Goal: Transaction & Acquisition: Purchase product/service

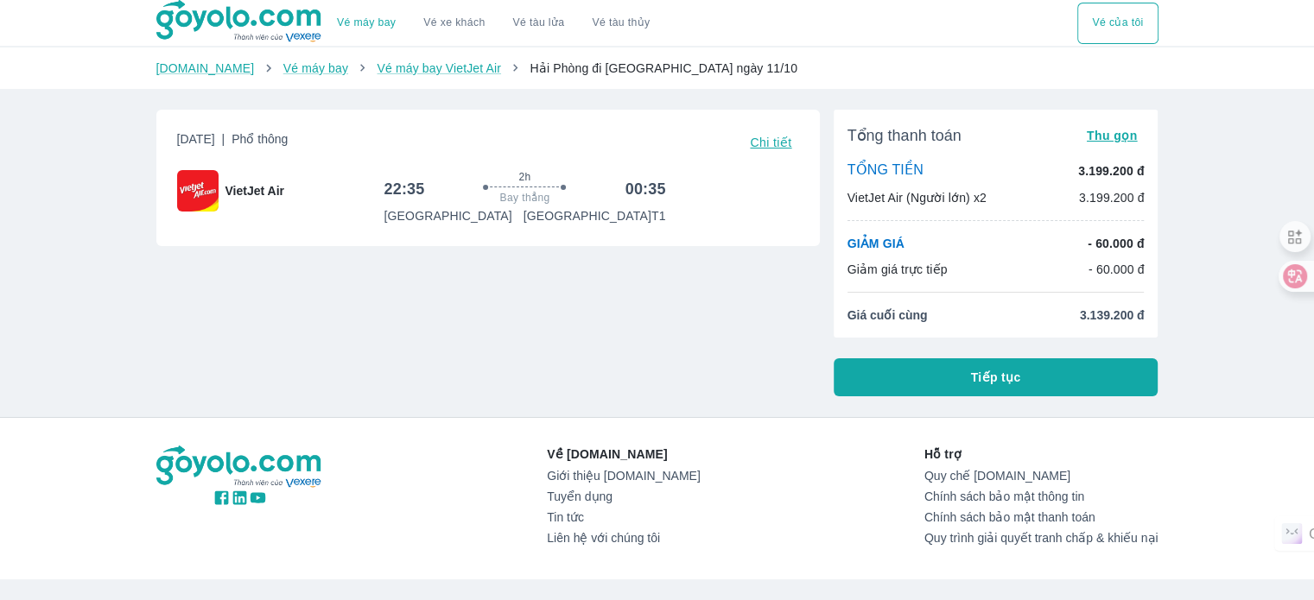
click at [929, 372] on button "Tiếp tục" at bounding box center [996, 378] width 325 height 38
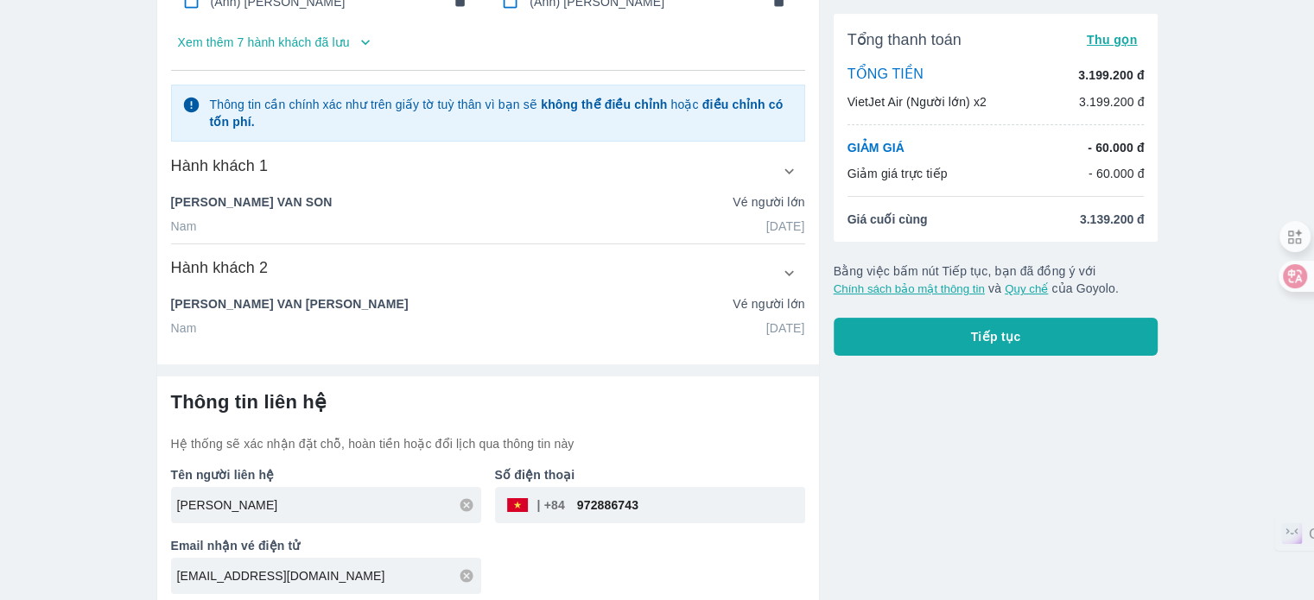
scroll to position [219, 0]
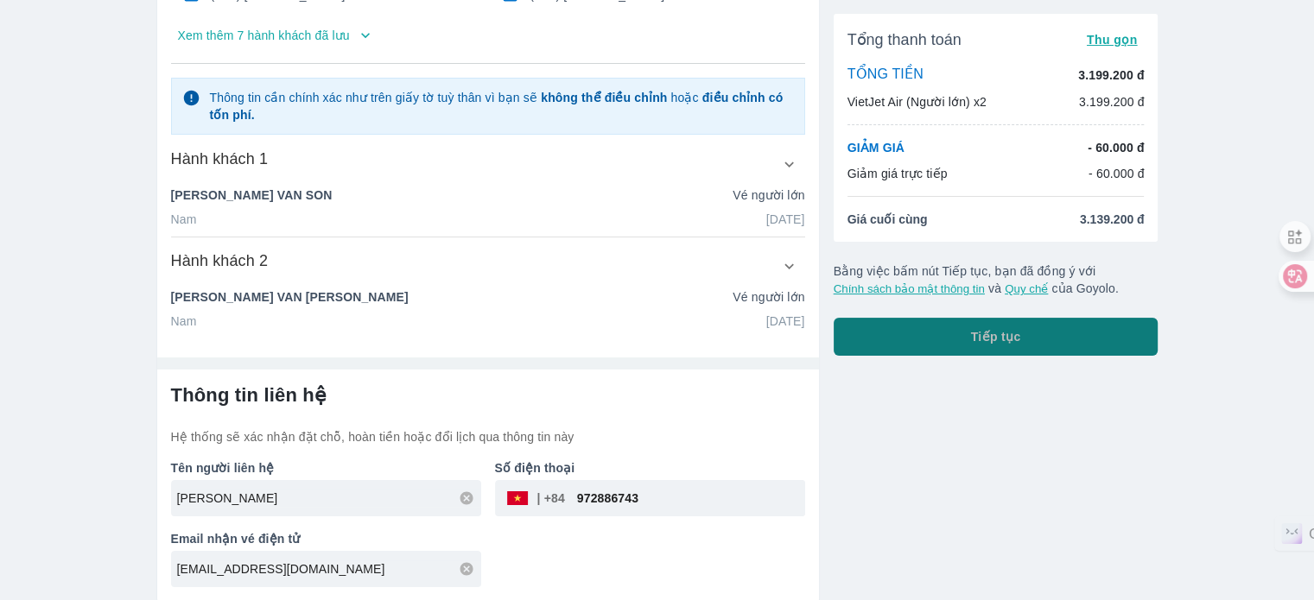
click at [1015, 344] on button "Tiếp tục" at bounding box center [996, 337] width 325 height 38
click at [1002, 341] on span "Tiếp tục" at bounding box center [996, 336] width 50 height 17
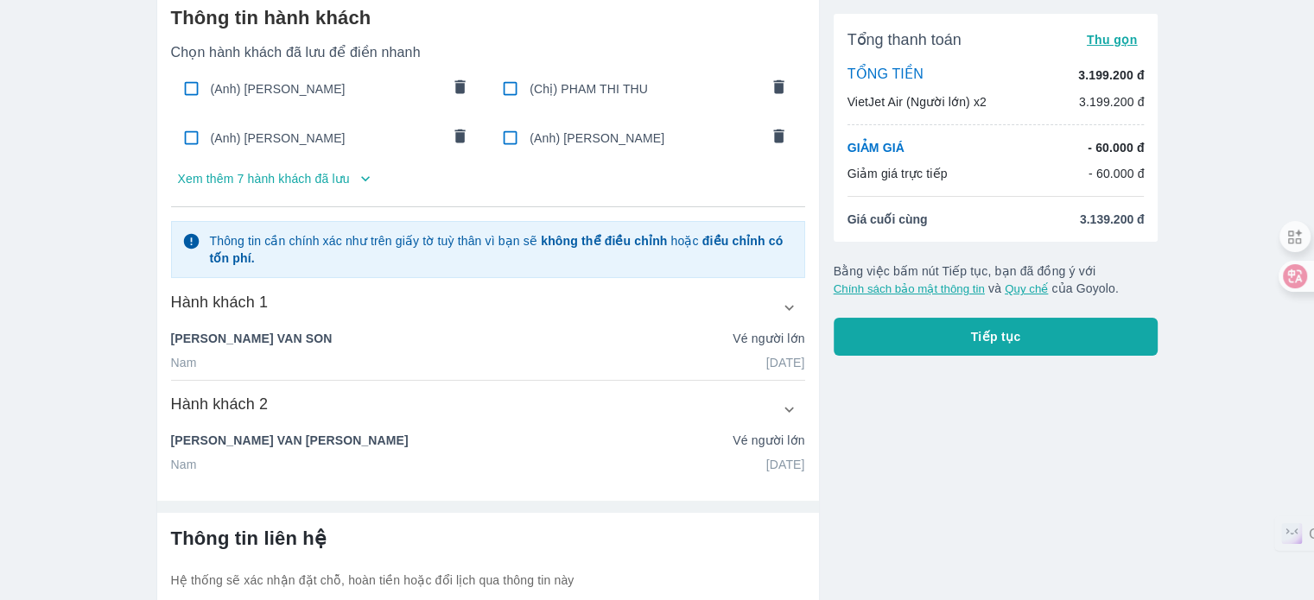
scroll to position [0, 0]
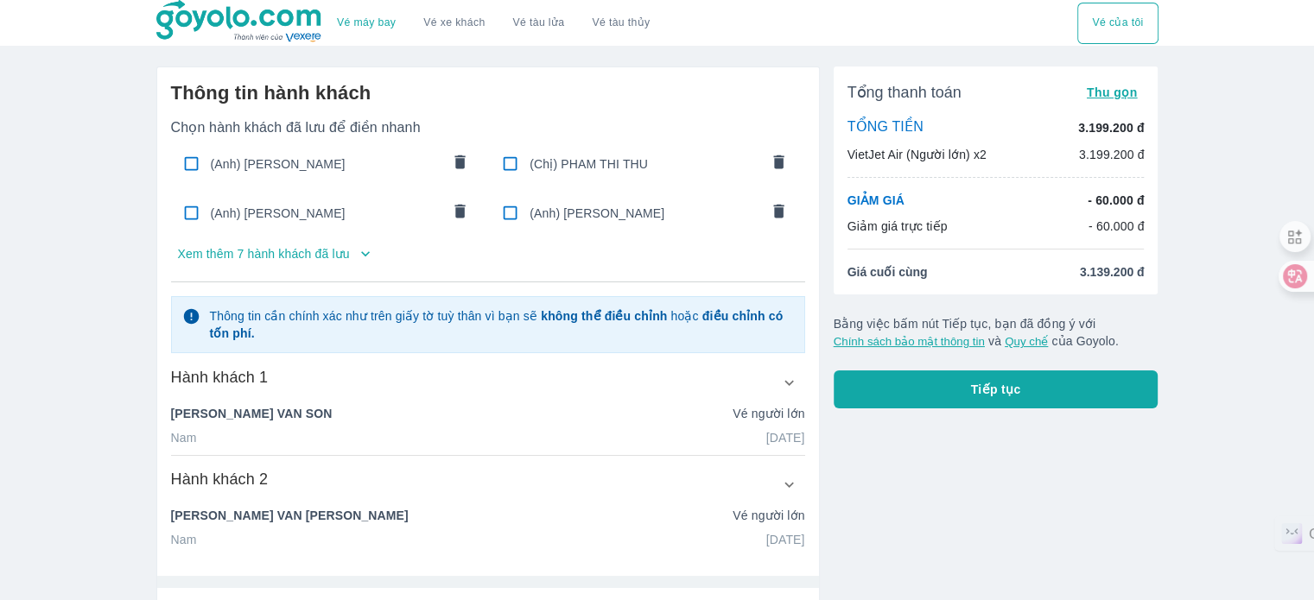
click at [970, 388] on button "Tiếp tục" at bounding box center [996, 390] width 325 height 38
click at [370, 254] on icon "button" at bounding box center [365, 253] width 17 height 17
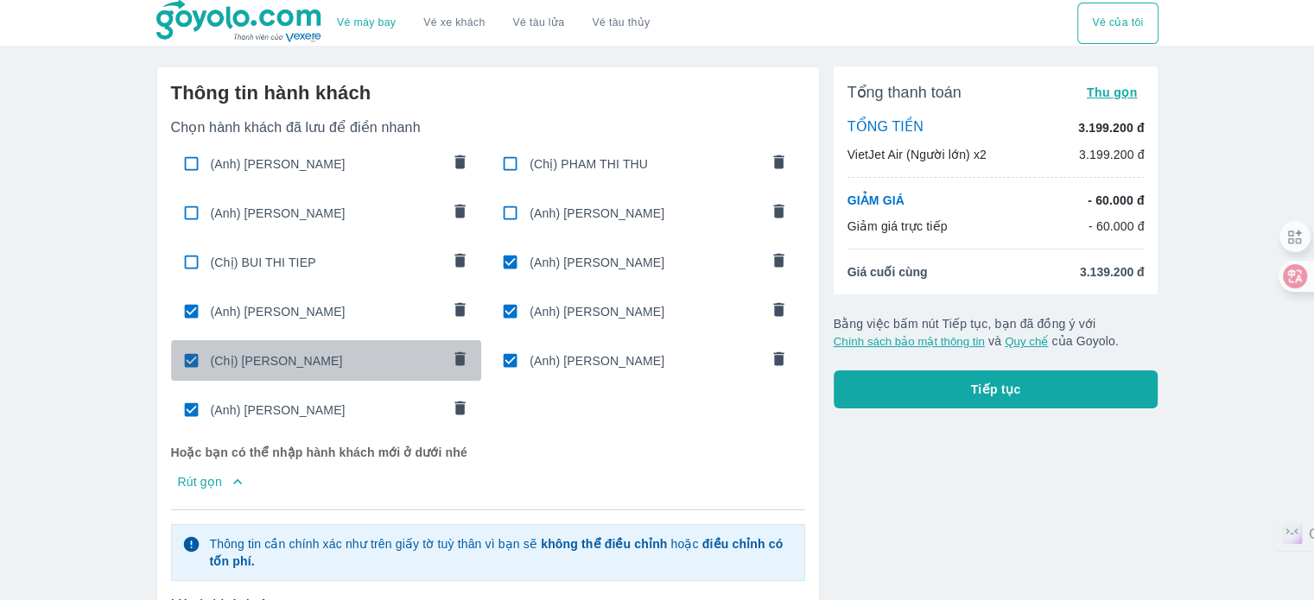
click at [190, 360] on input "checkbox" at bounding box center [192, 361] width 34 height 34
checkbox input "false"
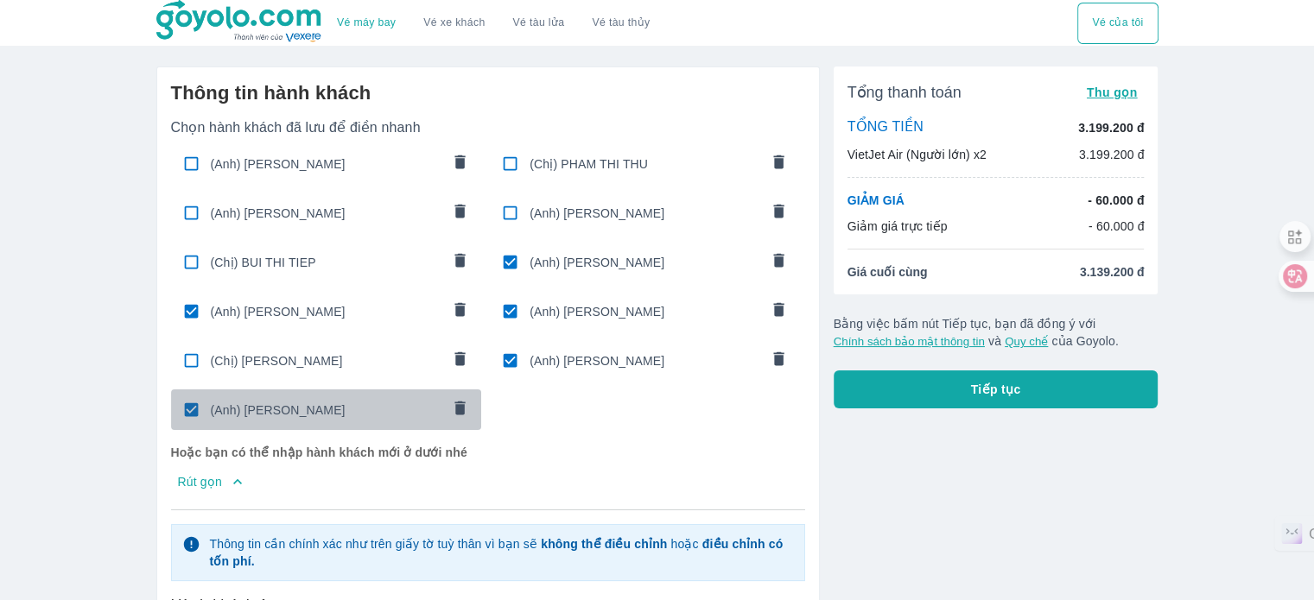
click at [187, 405] on input "checkbox" at bounding box center [192, 410] width 34 height 34
checkbox input "false"
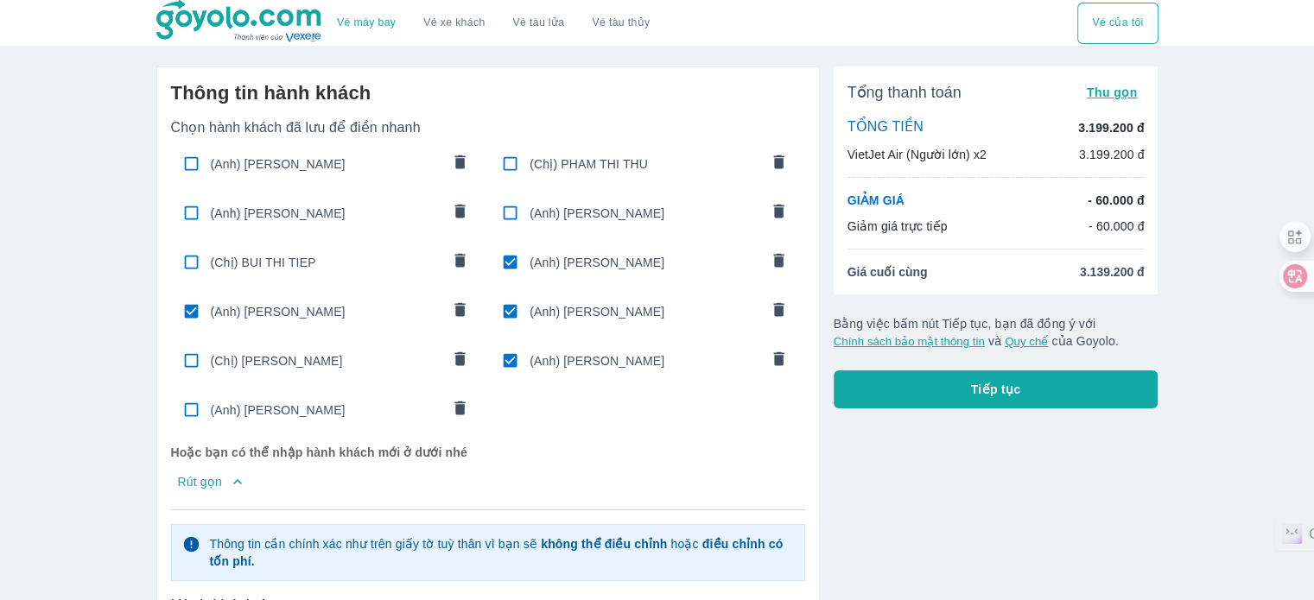
click at [501, 312] on input "checkbox" at bounding box center [510, 312] width 34 height 34
checkbox input "false"
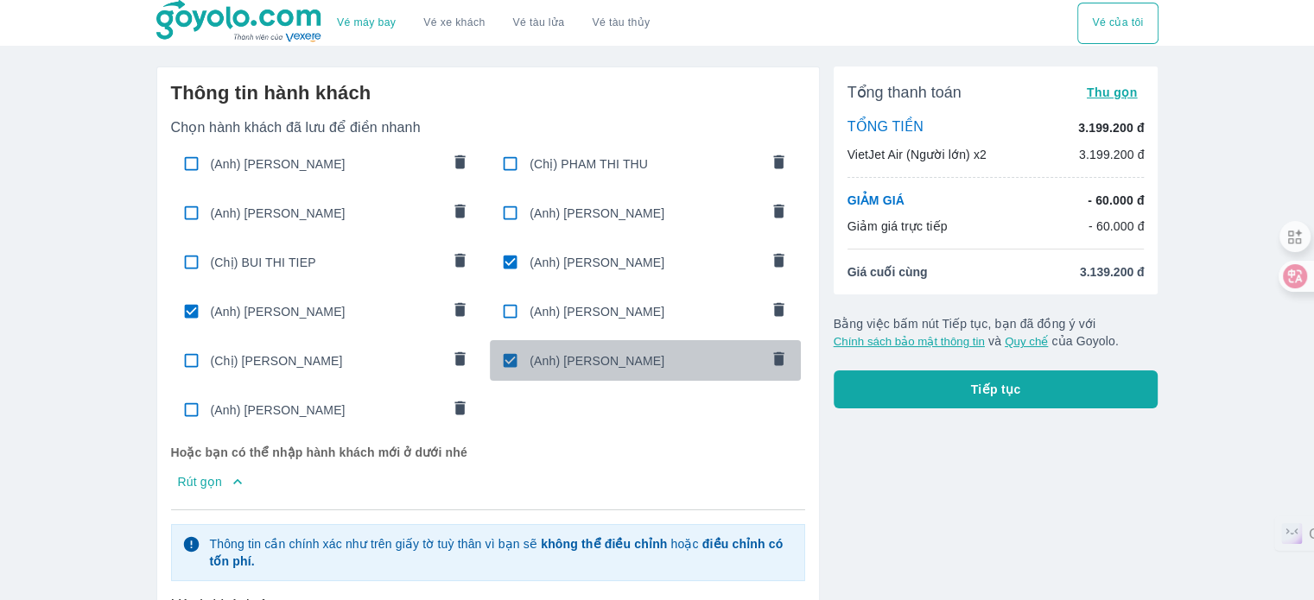
click at [505, 348] on input "checkbox" at bounding box center [510, 361] width 34 height 34
checkbox input "false"
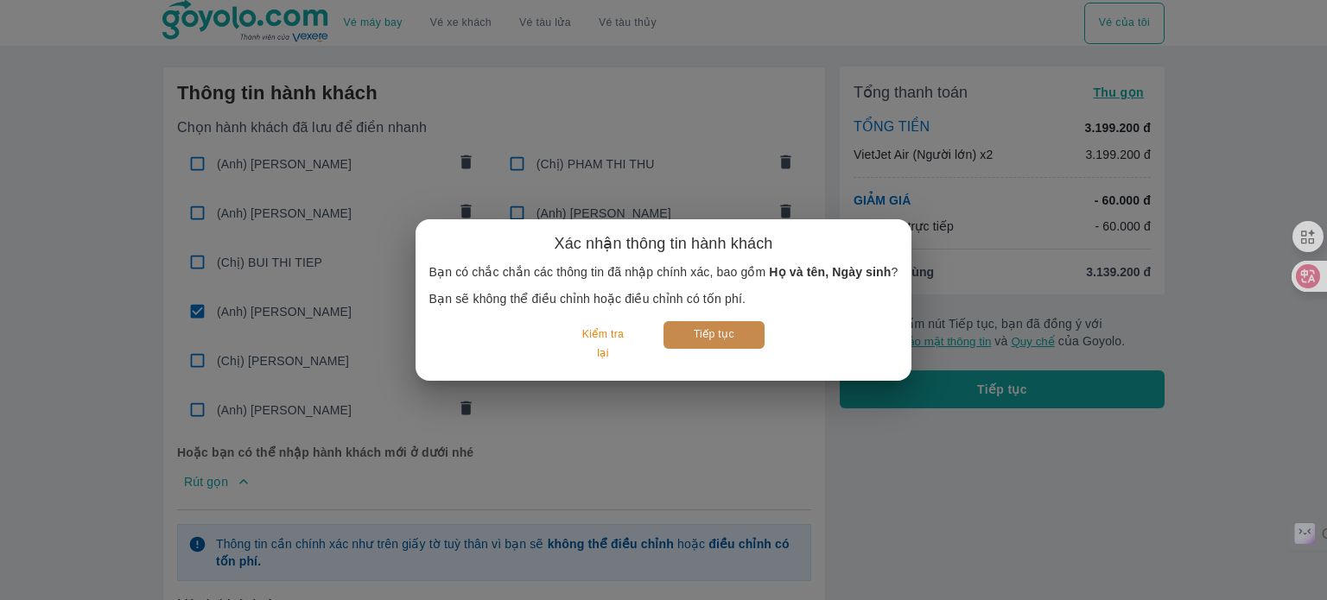
click at [715, 340] on button "Tiếp tục" at bounding box center [714, 334] width 101 height 27
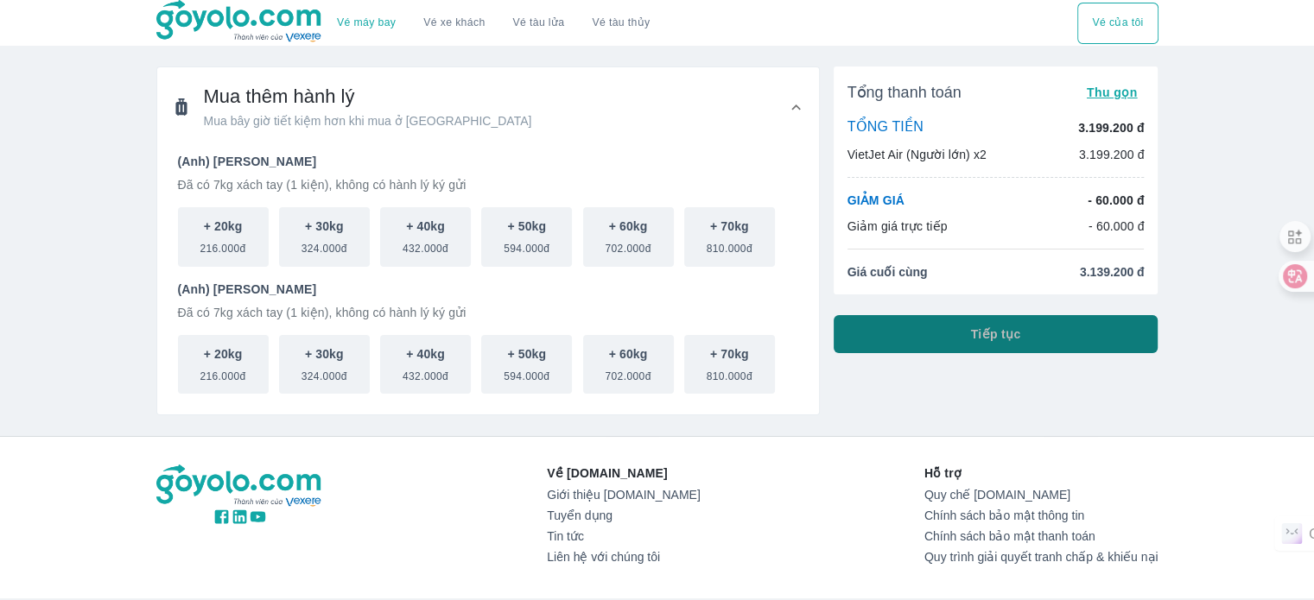
click at [940, 352] on button "Tiếp tục" at bounding box center [996, 334] width 325 height 38
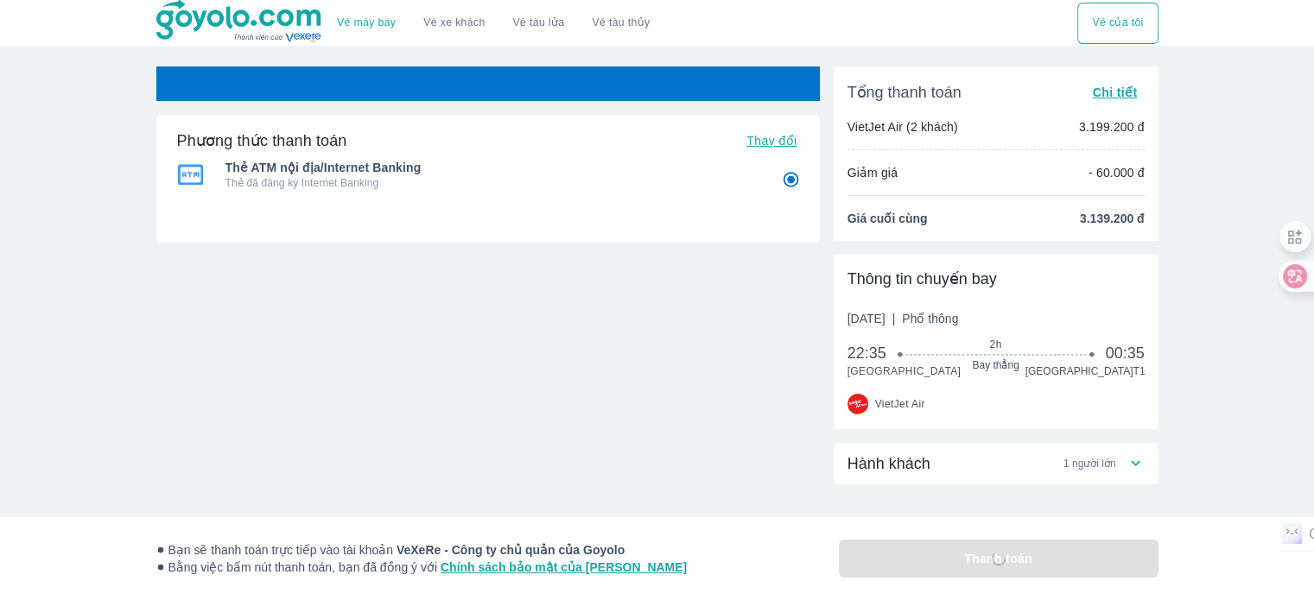
radio input "false"
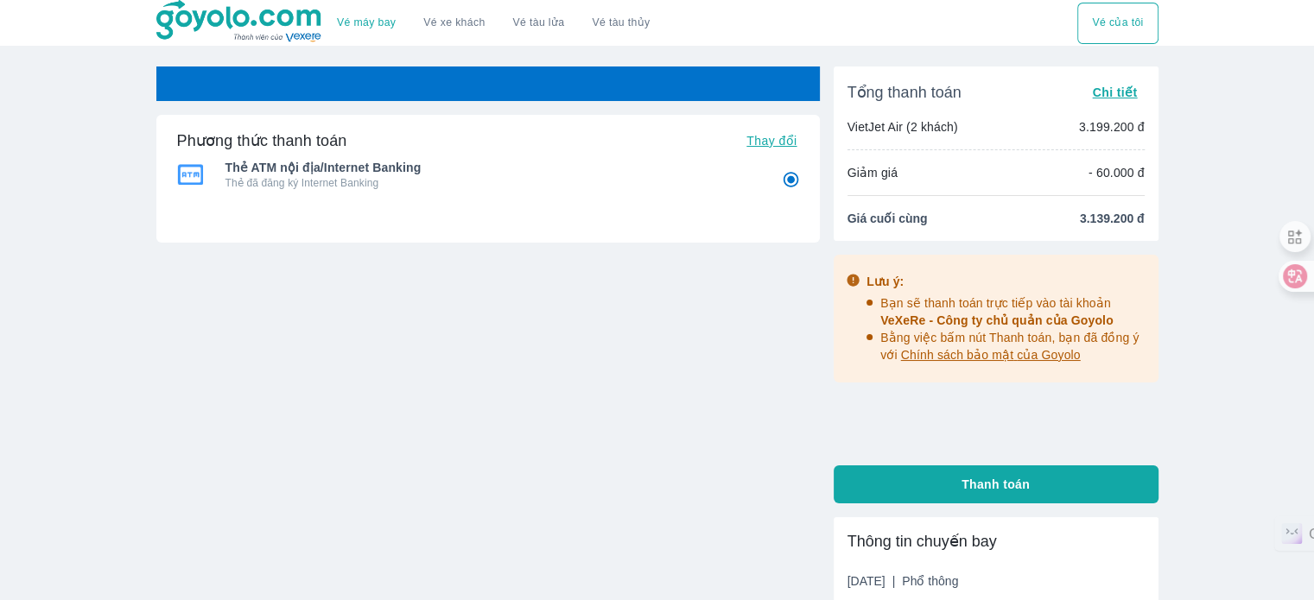
radio input "false"
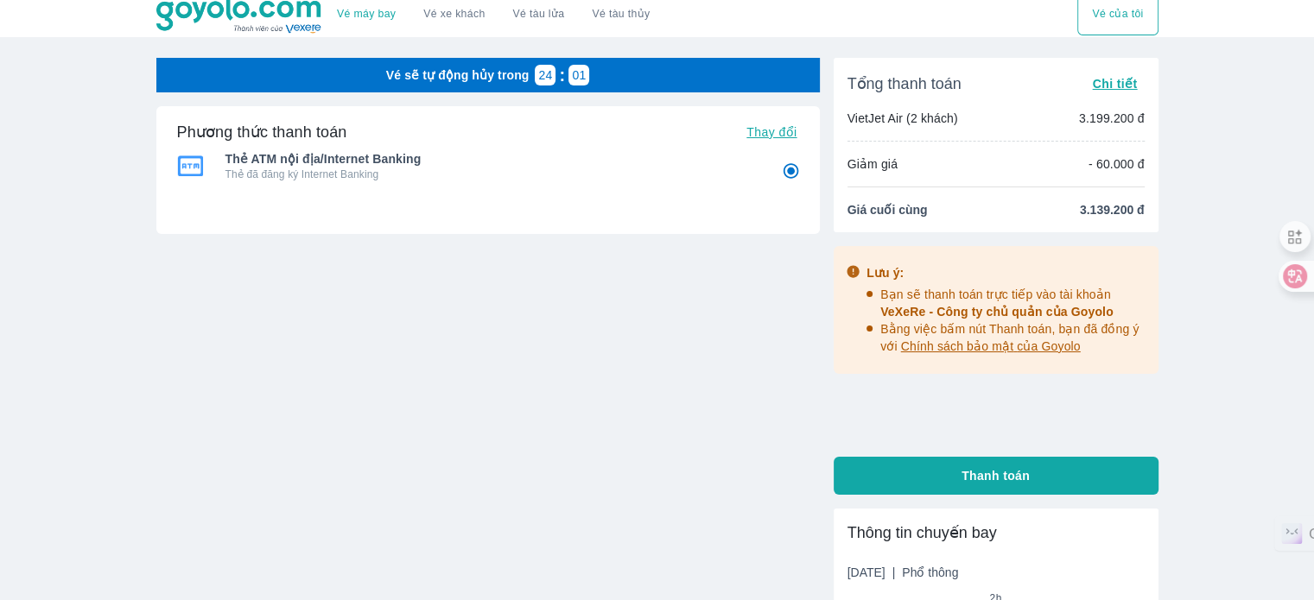
scroll to position [259, 0]
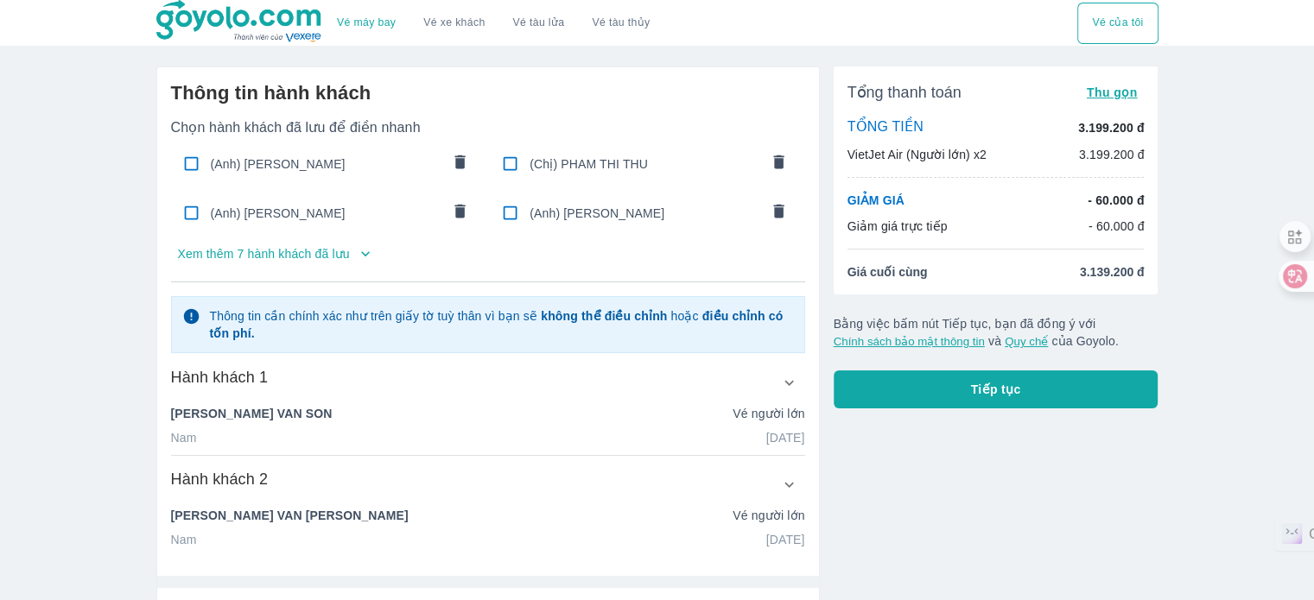
click at [327, 253] on p "Xem thêm 7 hành khách đã lưu" at bounding box center [264, 253] width 172 height 17
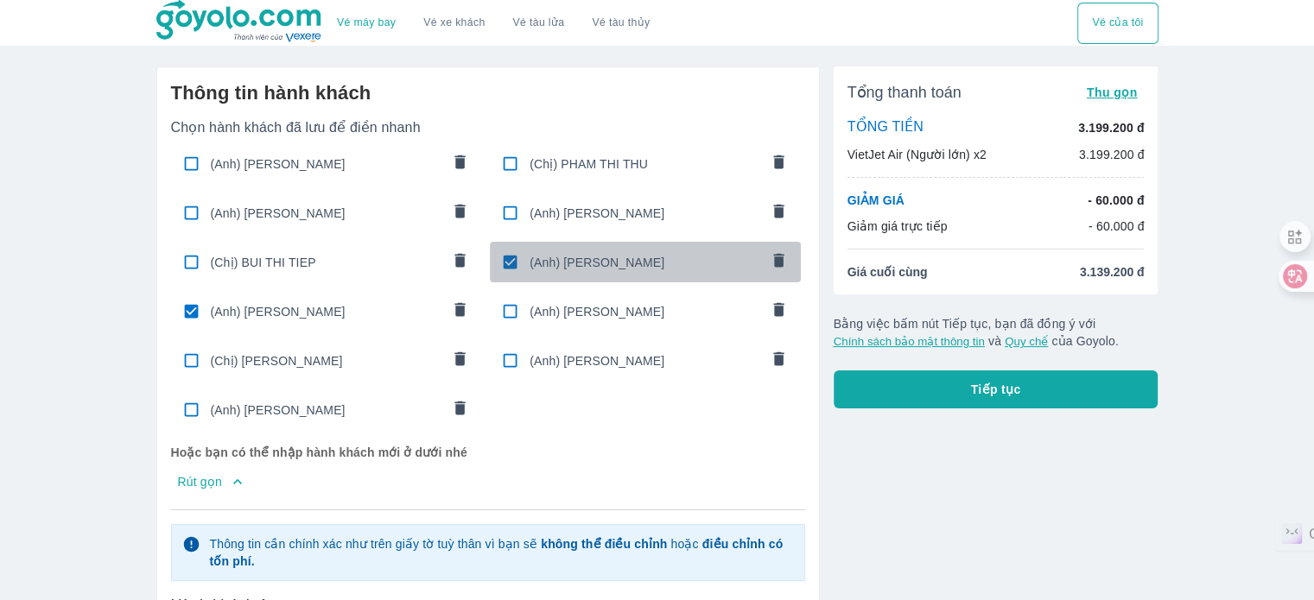
click at [501, 261] on input "checkbox" at bounding box center [510, 262] width 34 height 34
checkbox input "false"
type input "VAN [PERSON_NAME]"
type input "[DATE]"
radio input "false"
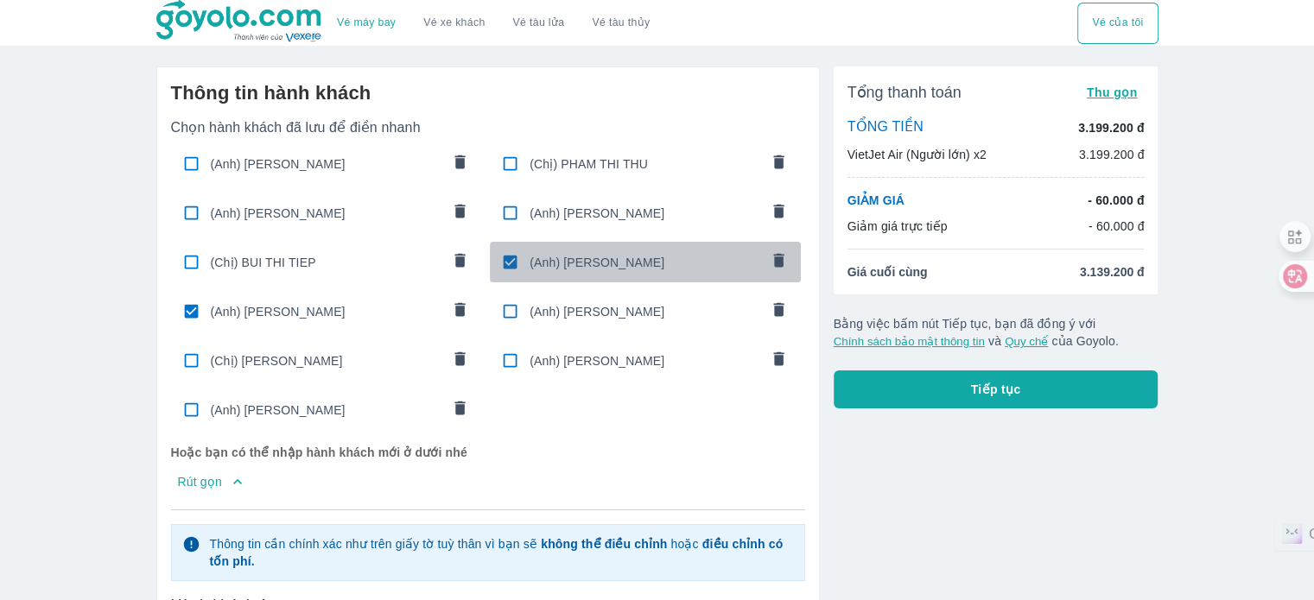
type input "[PERSON_NAME]"
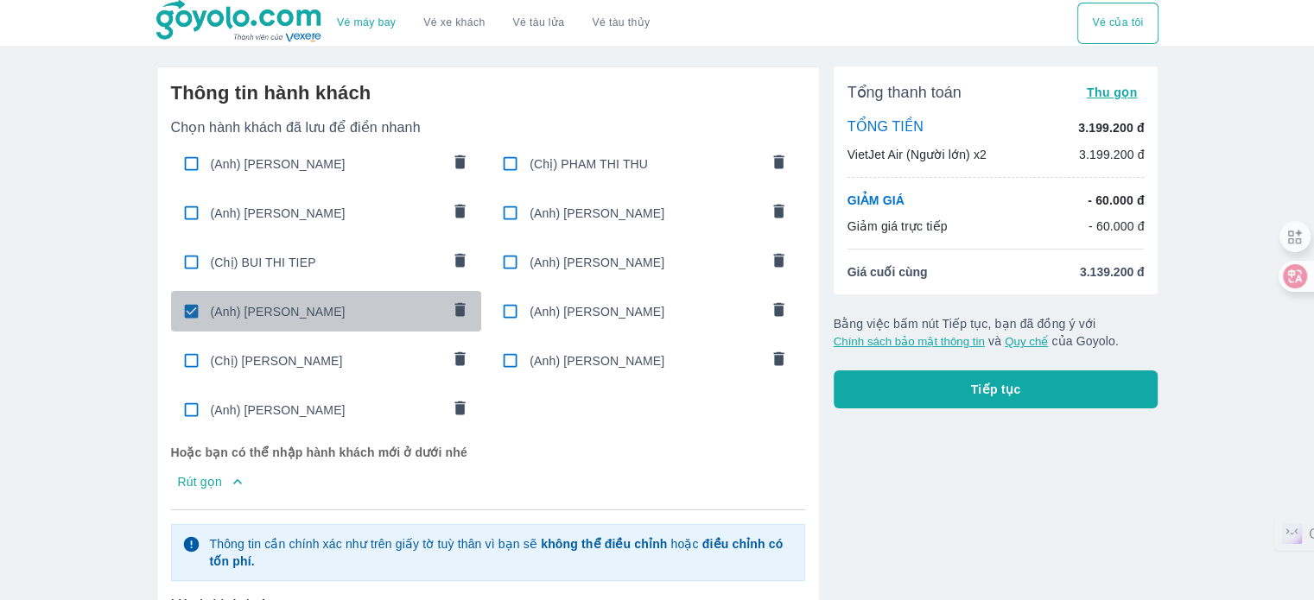
click at [187, 310] on input "checkbox" at bounding box center [192, 312] width 34 height 34
checkbox input "false"
radio input "false"
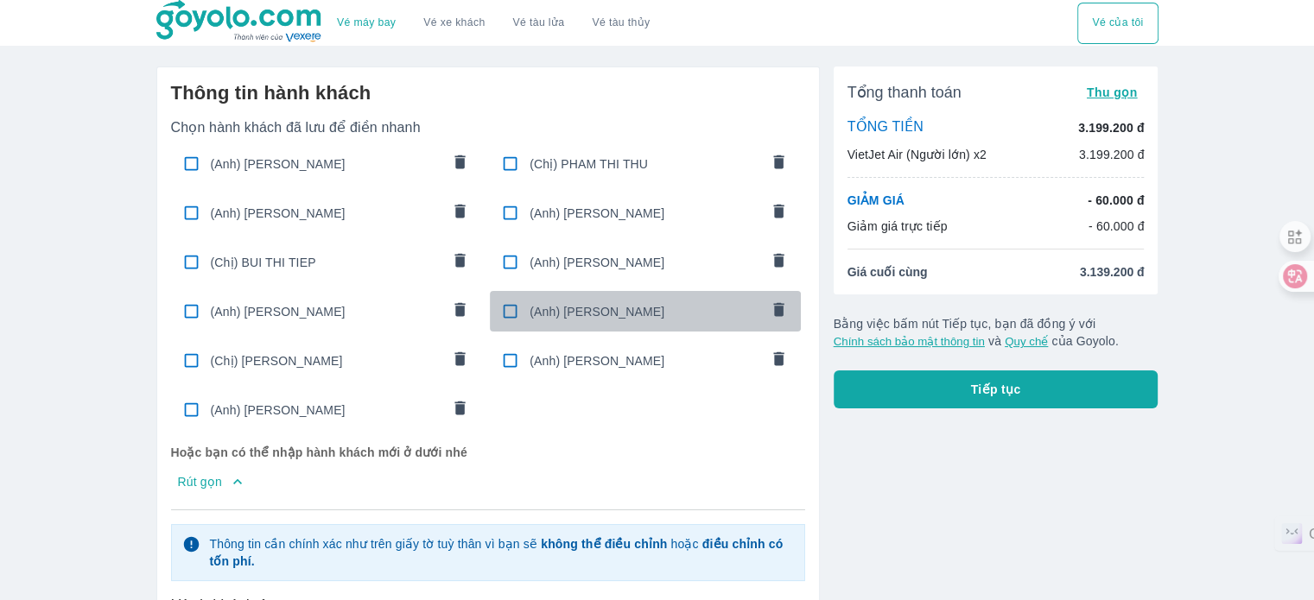
click at [505, 314] on input "checkbox" at bounding box center [510, 312] width 34 height 34
checkbox input "true"
type input "HOANG"
type input "VAN DANG"
type input "01/01/1960"
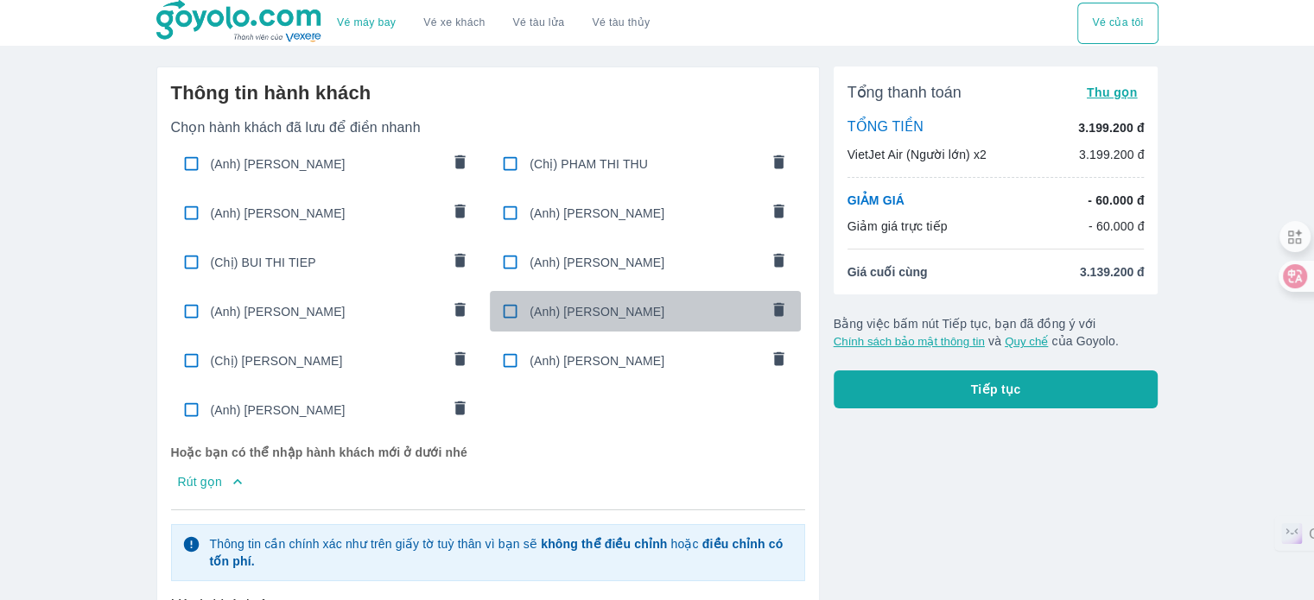
radio input "true"
type input "HOANG VAN DANG"
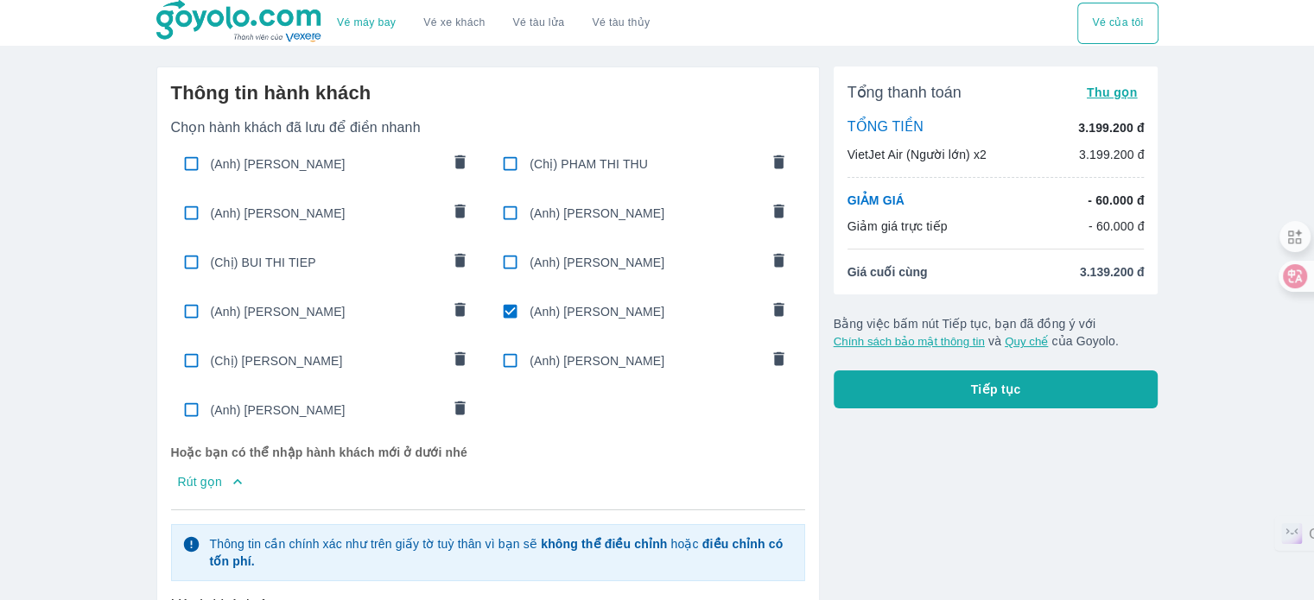
click at [500, 347] on input "checkbox" at bounding box center [510, 361] width 34 height 34
checkbox input "true"
type input "[PERSON_NAME]"
type input "VAN OANH"
type input "04/04/1980"
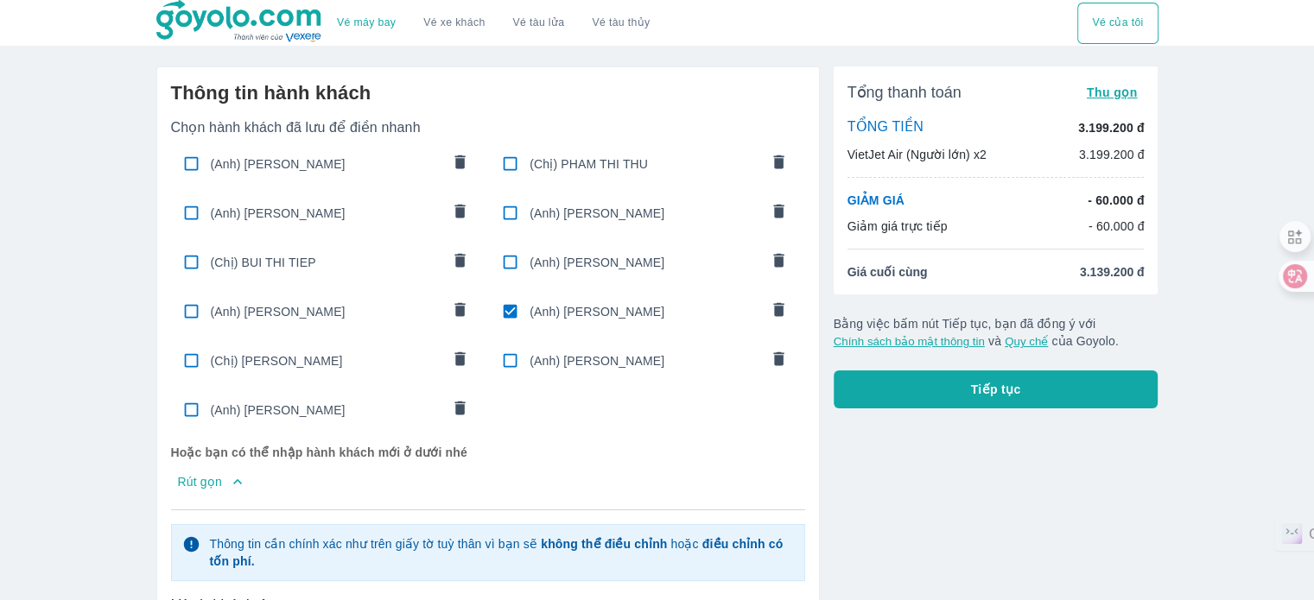
radio input "true"
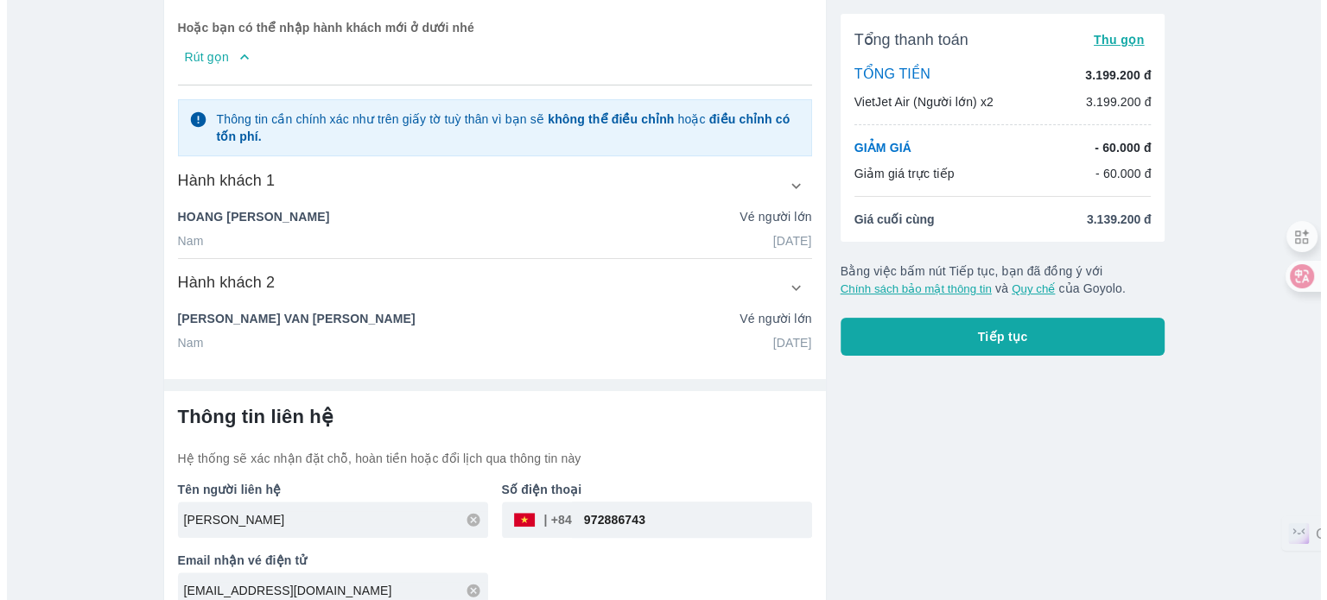
scroll to position [447, 0]
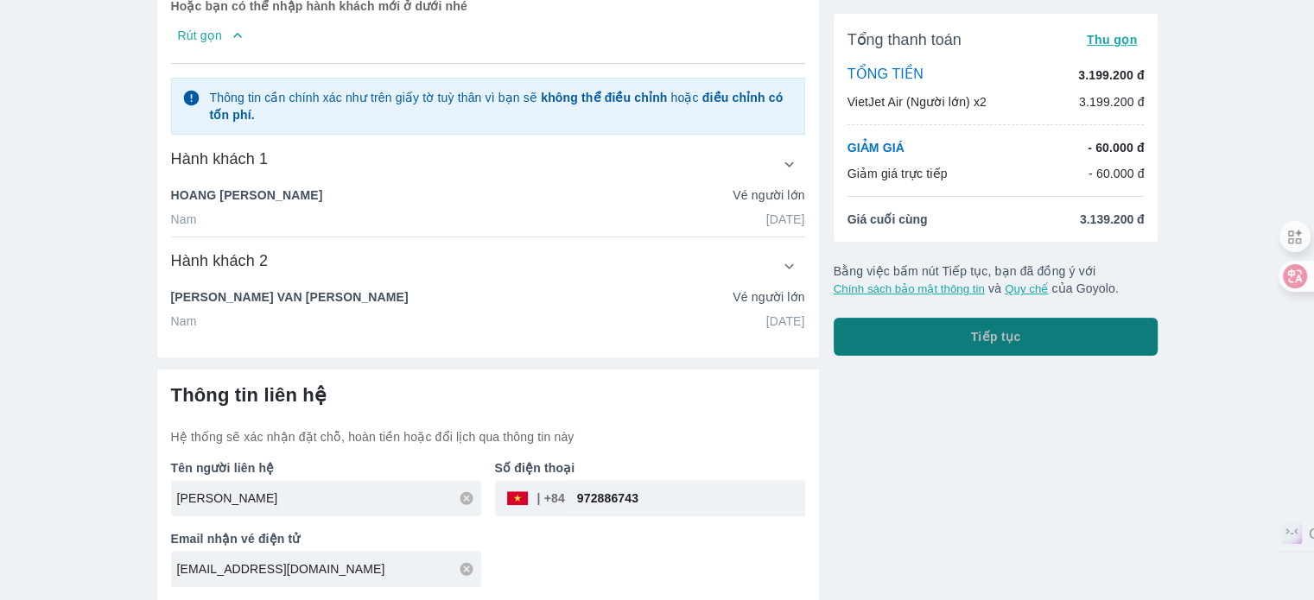
click at [978, 341] on span "Tiếp tục" at bounding box center [996, 336] width 50 height 17
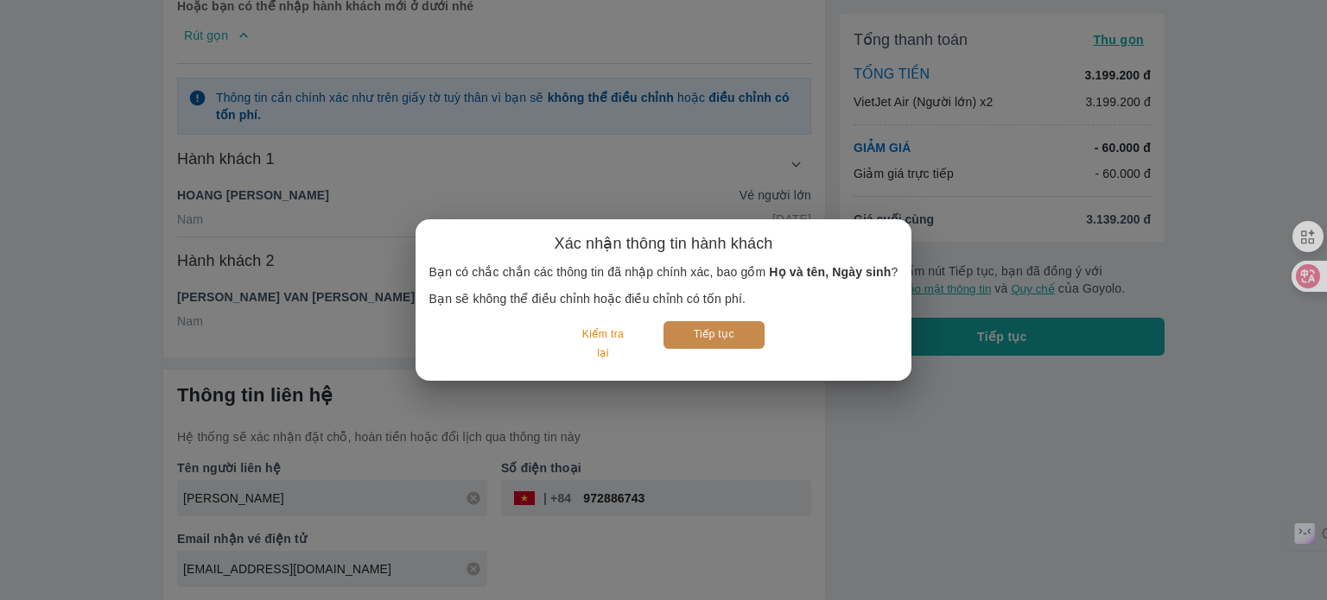
click at [693, 337] on button "Tiếp tục" at bounding box center [714, 334] width 101 height 27
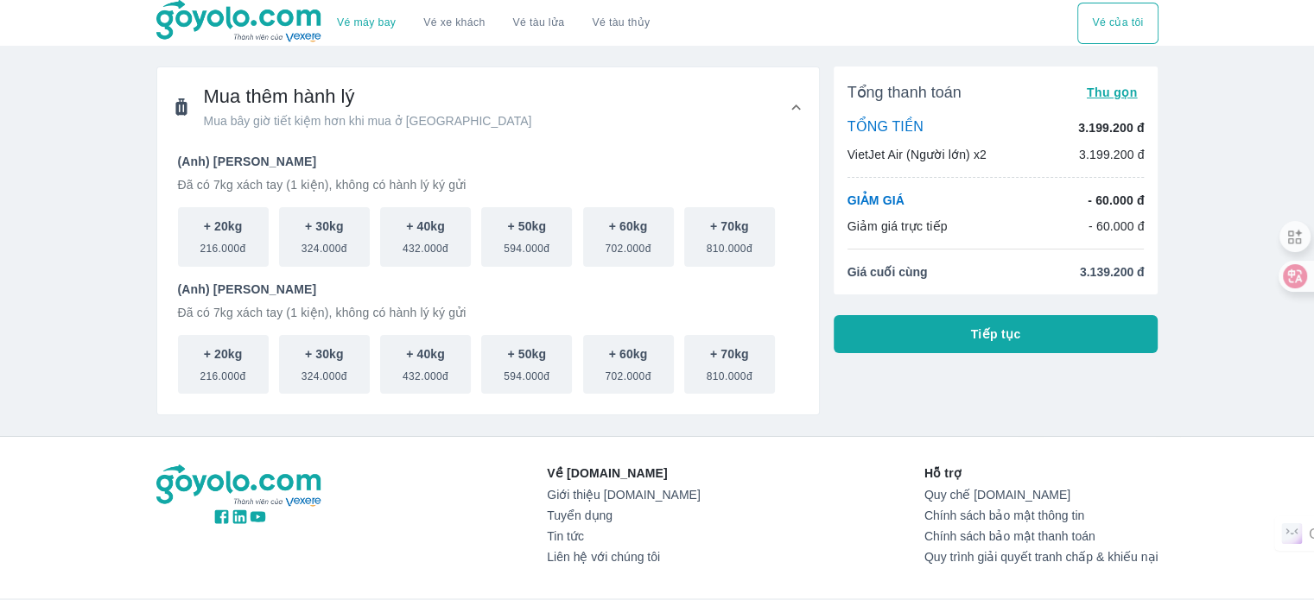
click at [968, 345] on button "Tiếp tục" at bounding box center [996, 334] width 325 height 38
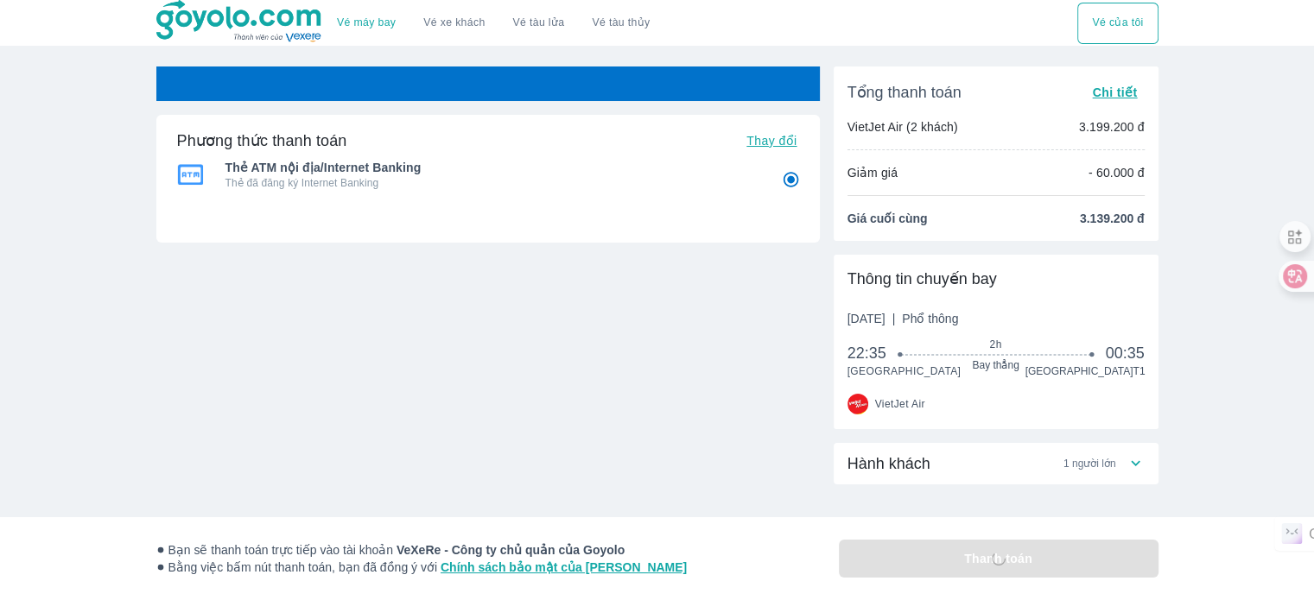
radio input "false"
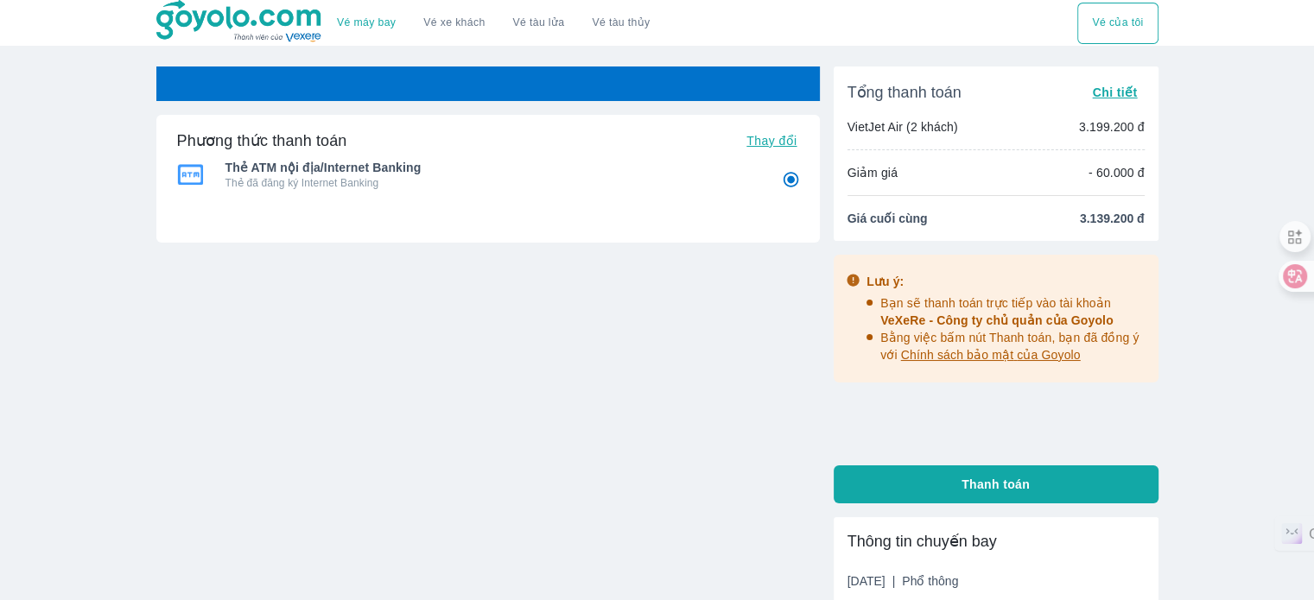
radio input "false"
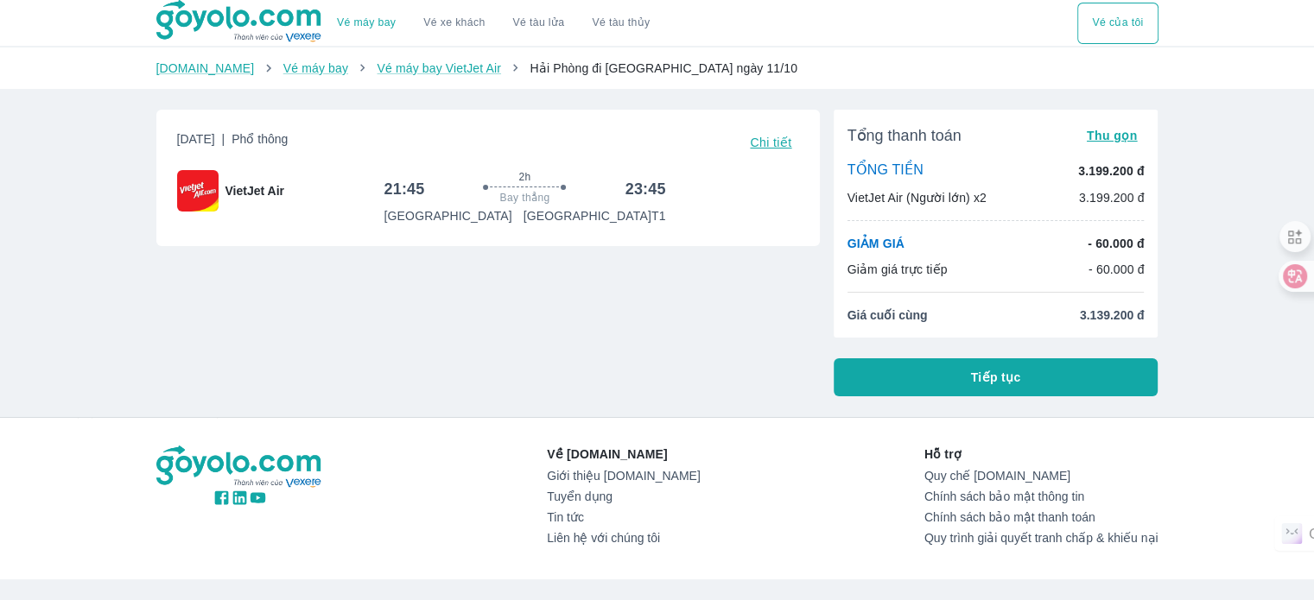
click at [986, 372] on span "Tiếp tục" at bounding box center [996, 377] width 50 height 17
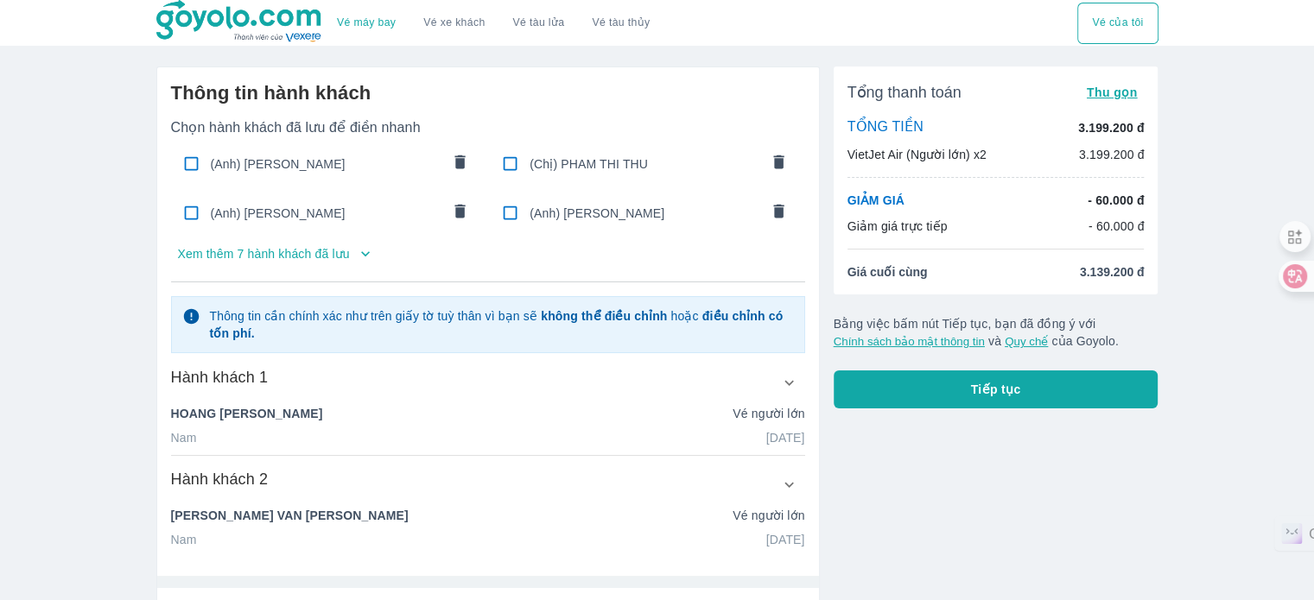
click at [290, 253] on p "Xem thêm 7 hành khách đã lưu" at bounding box center [264, 253] width 172 height 17
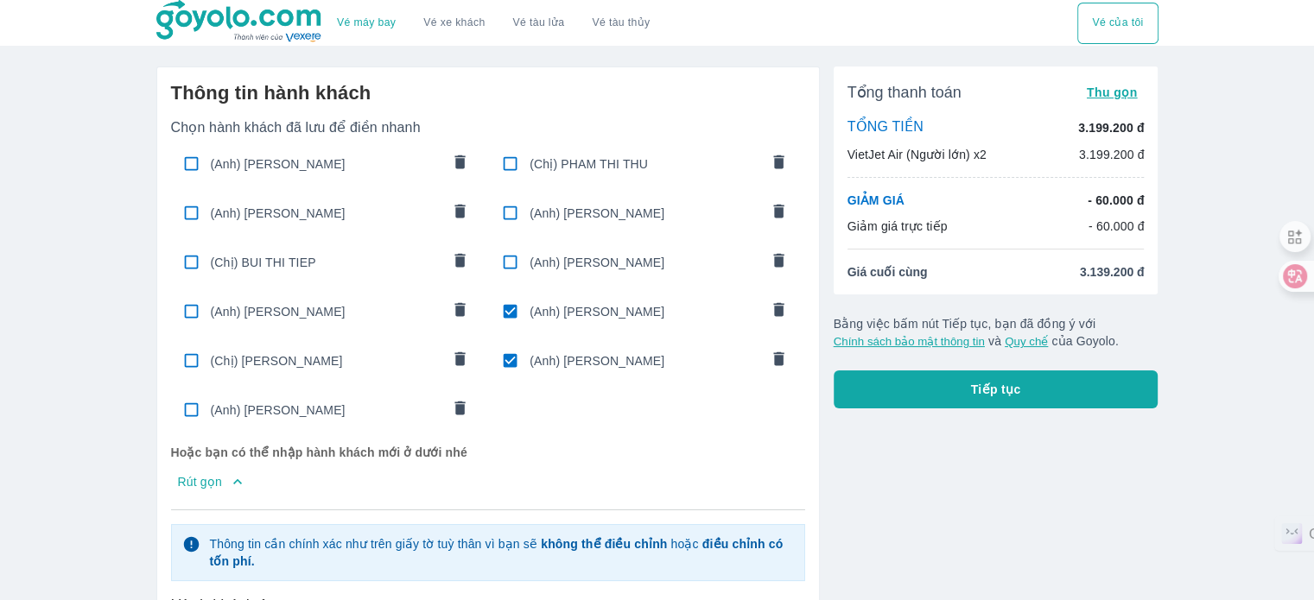
click at [311, 362] on span "(Chị) [PERSON_NAME]" at bounding box center [326, 361] width 230 height 17
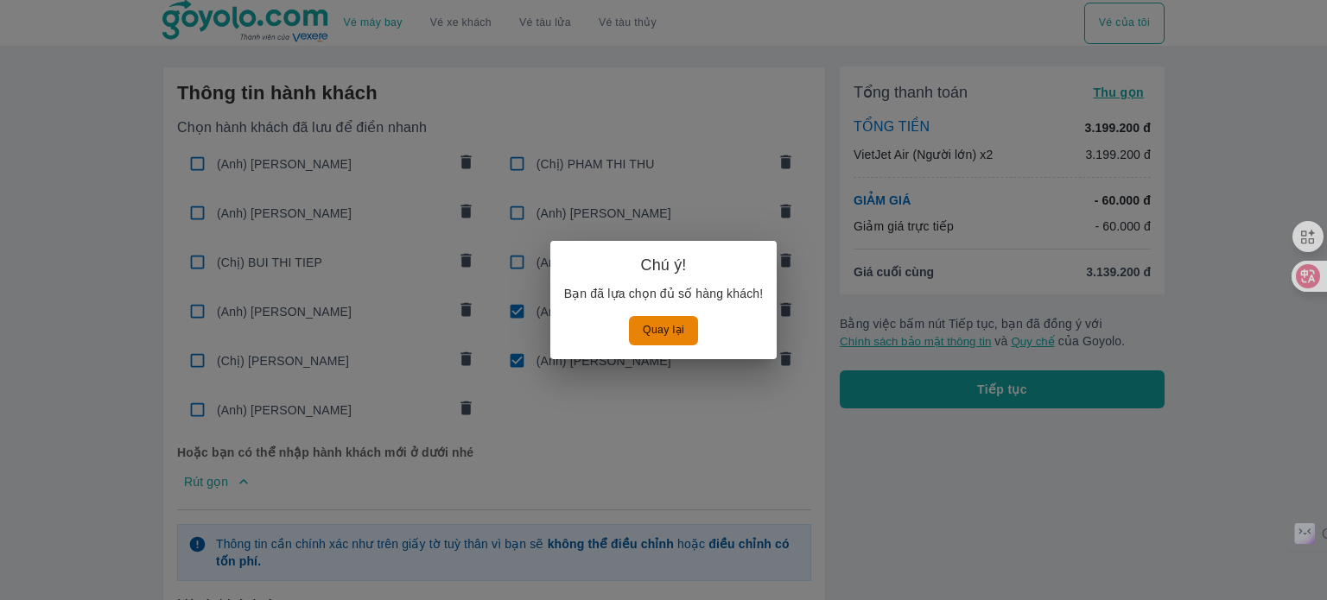
click at [674, 327] on button "Quay lại" at bounding box center [663, 330] width 69 height 29
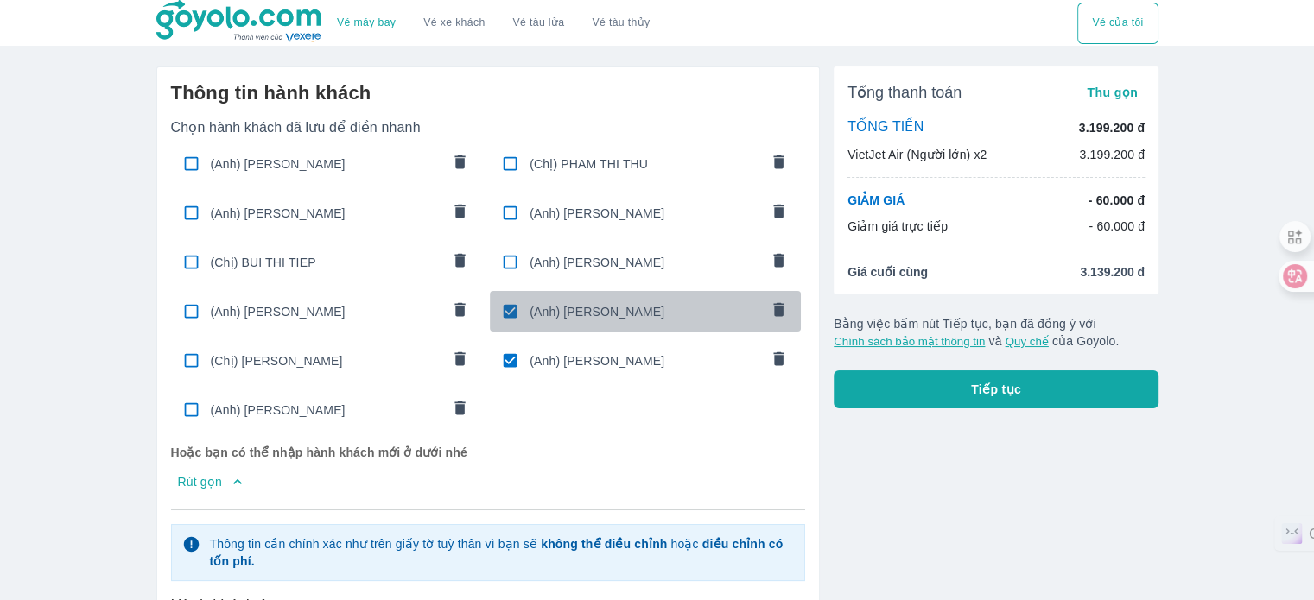
click at [598, 303] on span "(Anh) [PERSON_NAME]" at bounding box center [645, 311] width 230 height 17
type input "[PERSON_NAME]"
type input "VAN OANH"
type input "04/04/1980"
radio input "false"
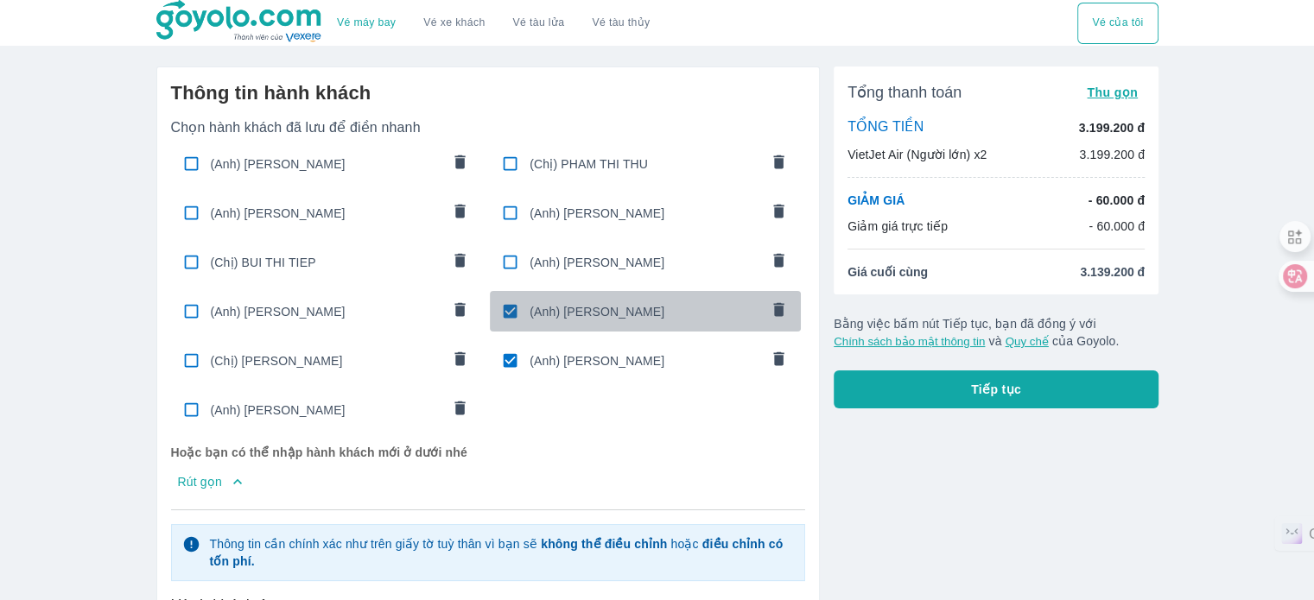
type input "NGUYEN VAN OANH"
checkbox input "false"
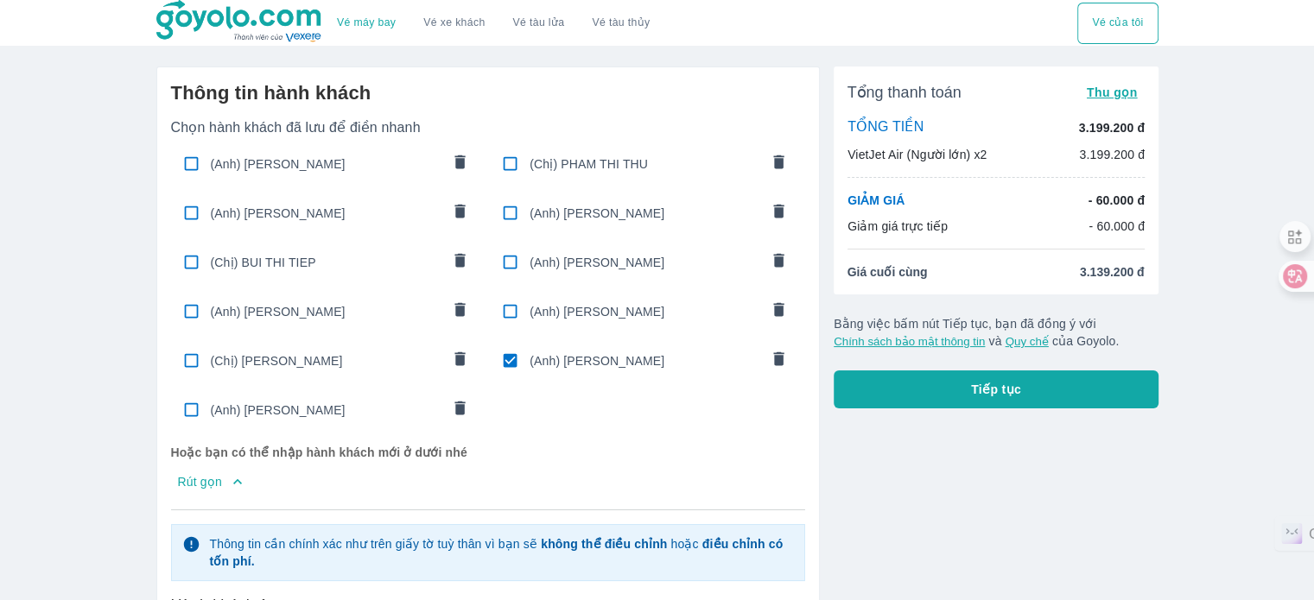
click at [580, 355] on span "(Anh) [PERSON_NAME]" at bounding box center [645, 361] width 230 height 17
radio input "false"
checkbox input "false"
click at [348, 362] on span "(Chị) [PERSON_NAME]" at bounding box center [326, 361] width 230 height 17
type input "HOANG"
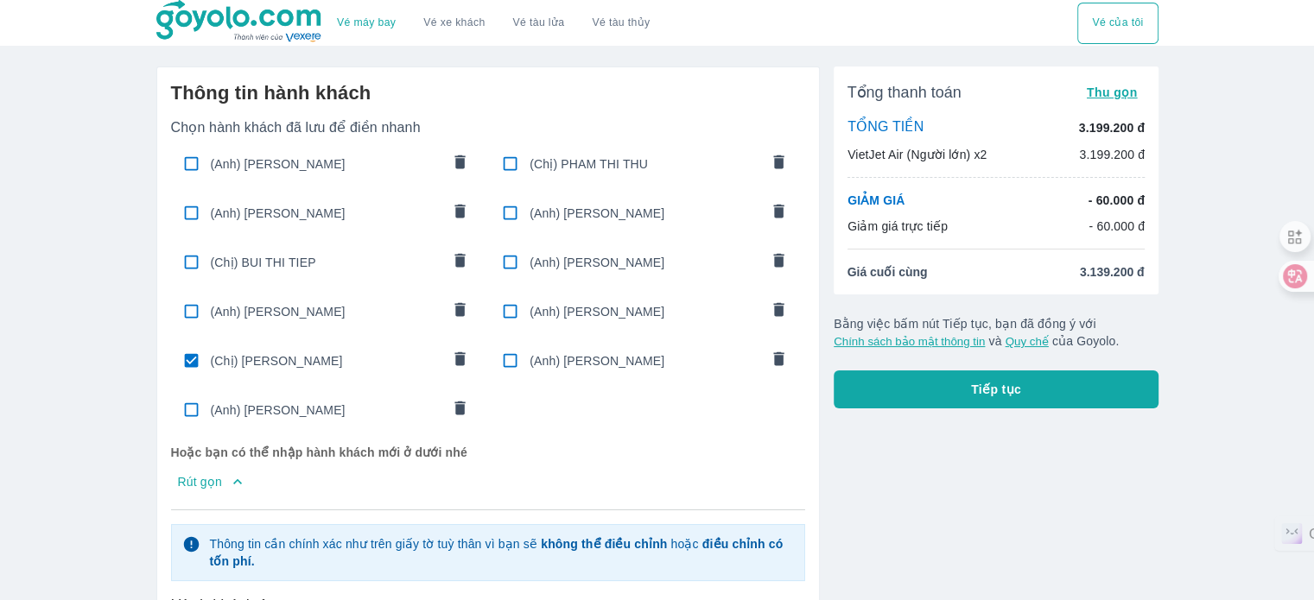
type input "THI THUYET"
type input "05/05/1970"
radio input "true"
type input "HOANG THI THUYET"
checkbox input "true"
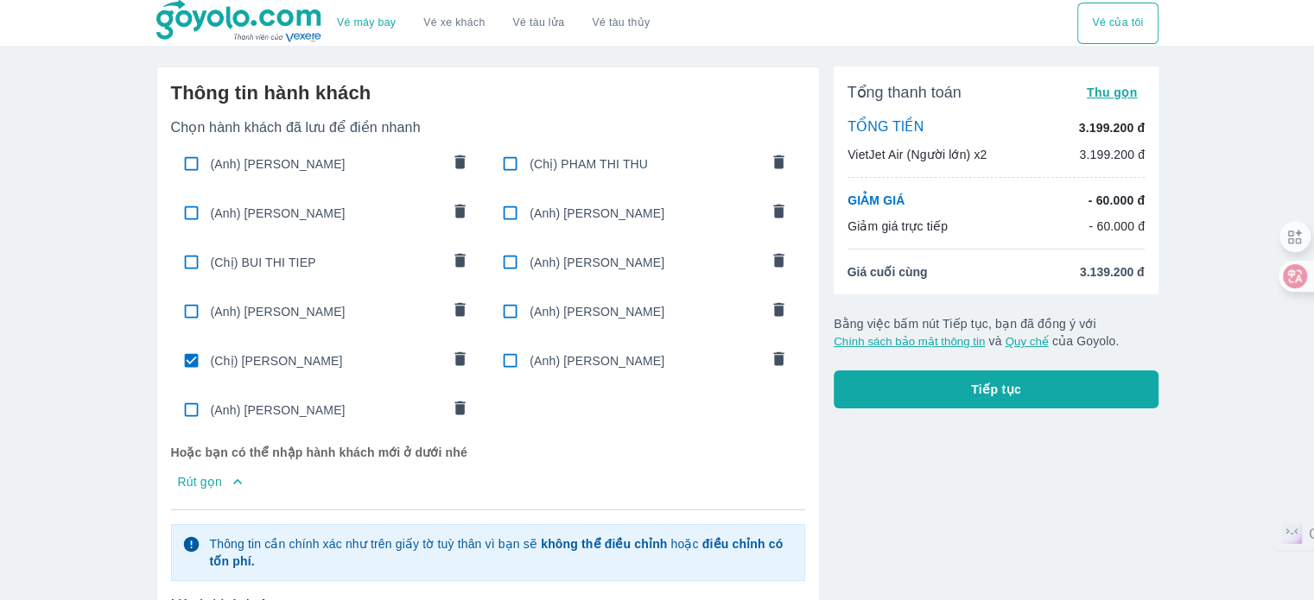
click at [323, 403] on span "(Anh) [PERSON_NAME]" at bounding box center [326, 410] width 230 height 17
type input "[PERSON_NAME]"
type input "VAN THUC"
type input "03/03/1975"
radio input "true"
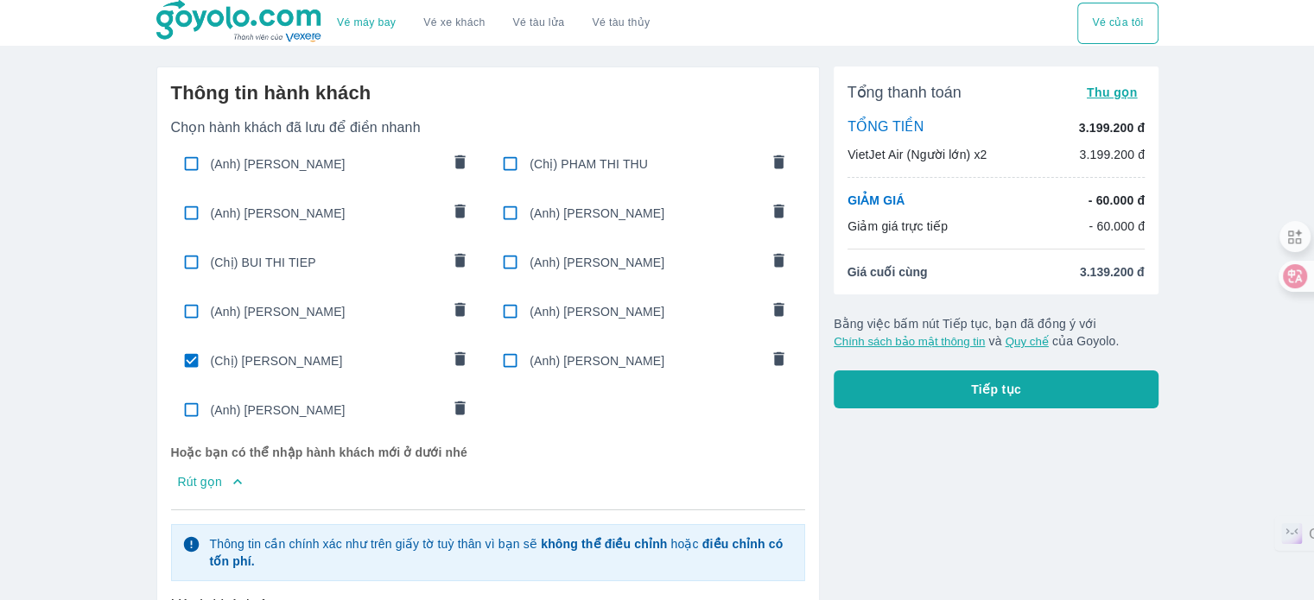
checkbox input "true"
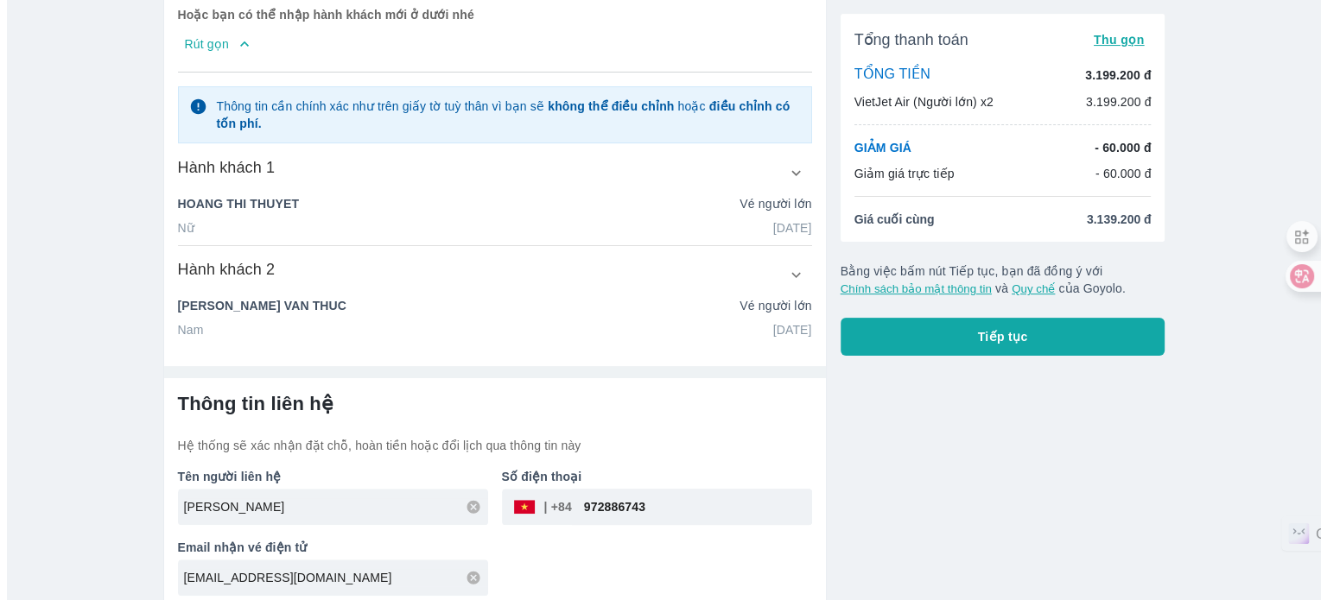
scroll to position [447, 0]
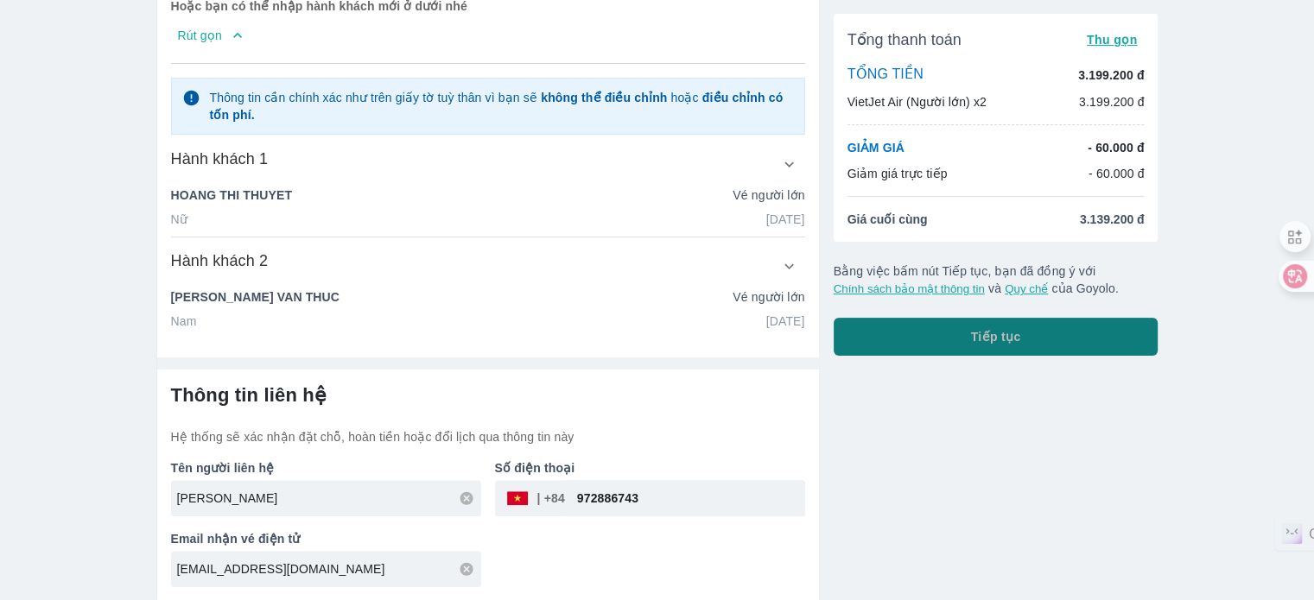
click at [1032, 331] on button "Tiếp tục" at bounding box center [996, 337] width 325 height 38
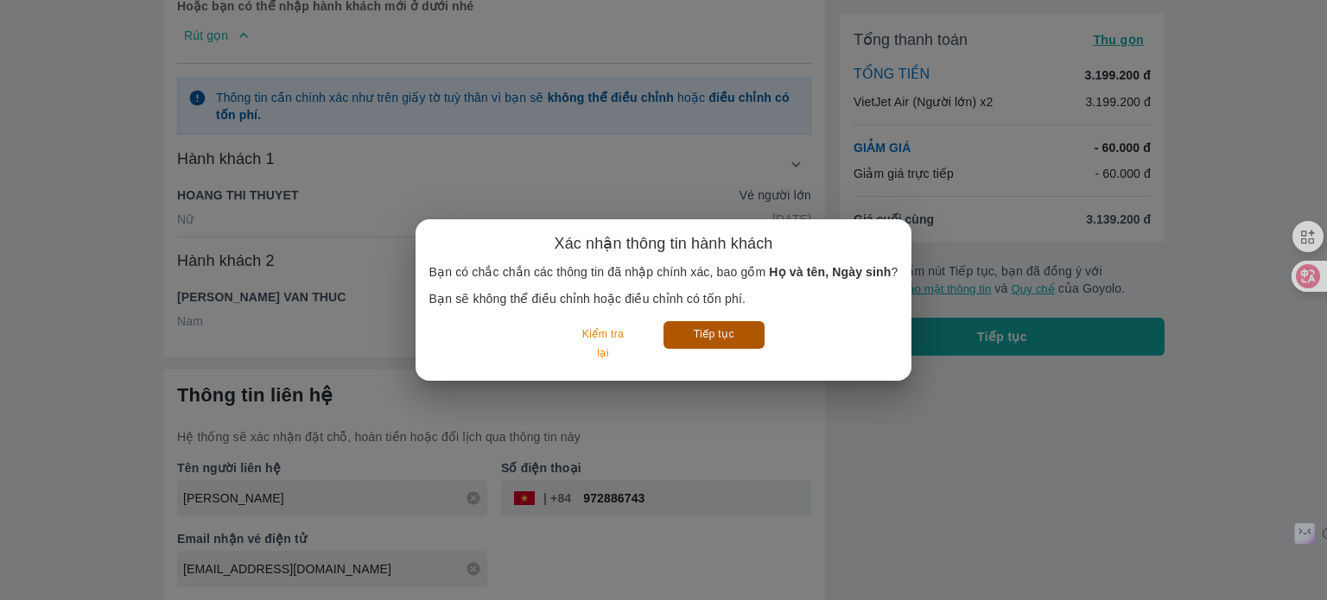
click at [701, 329] on button "Tiếp tục" at bounding box center [714, 334] width 101 height 27
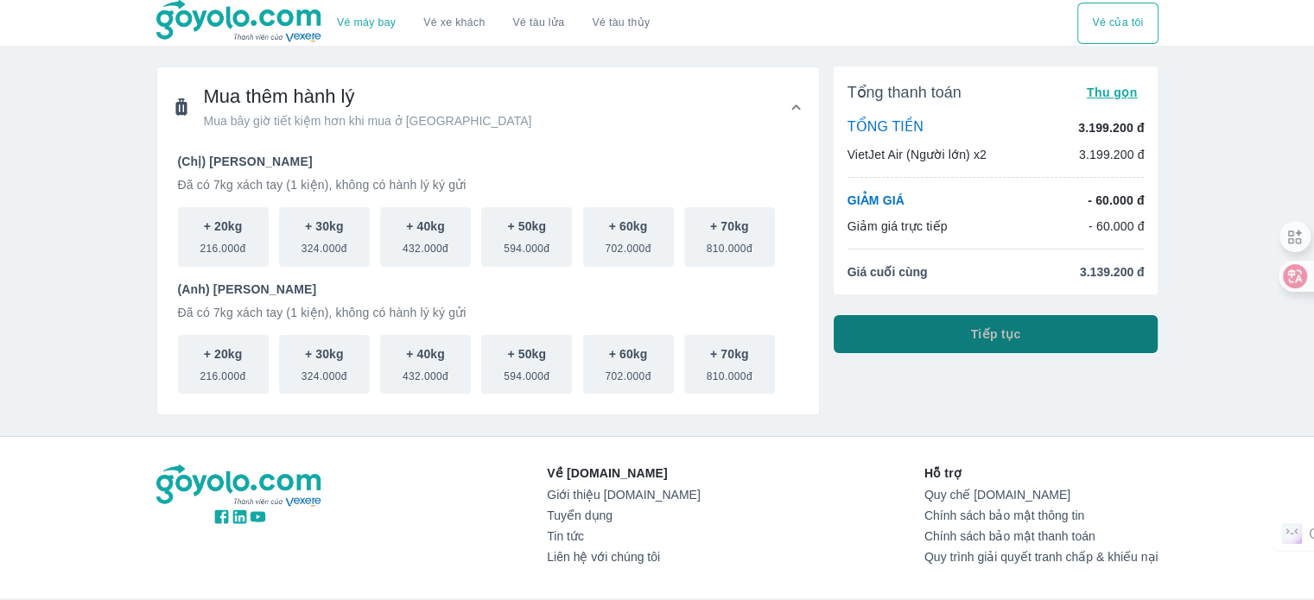
click at [1001, 345] on button "Tiếp tục" at bounding box center [996, 334] width 325 height 38
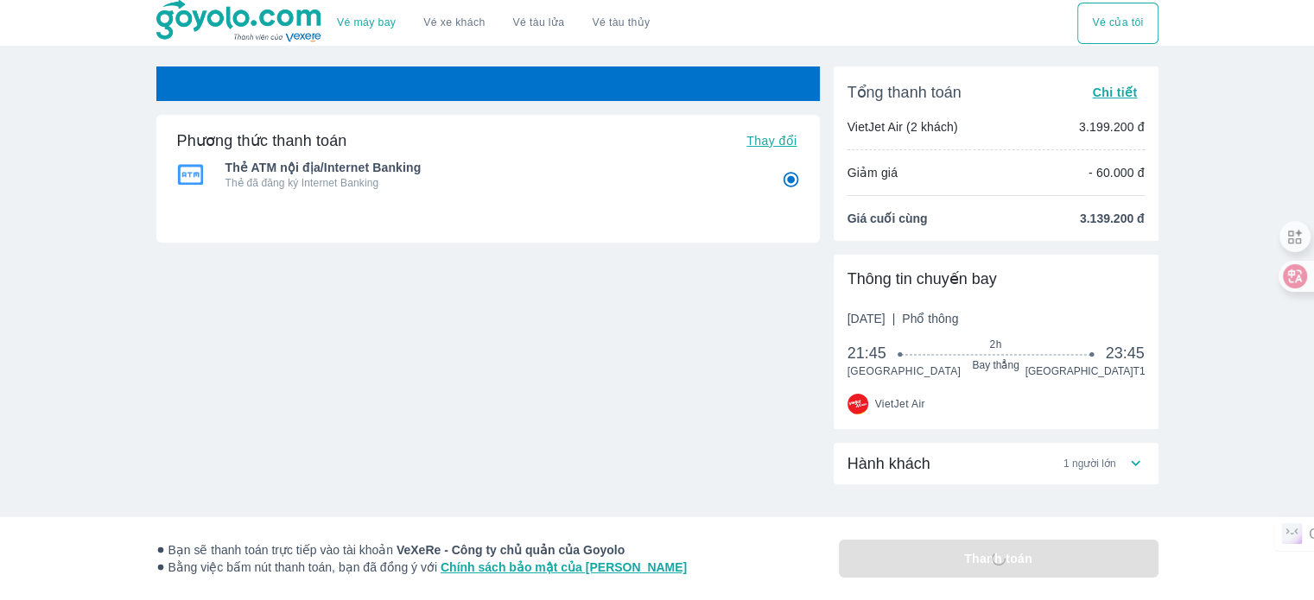
radio input "false"
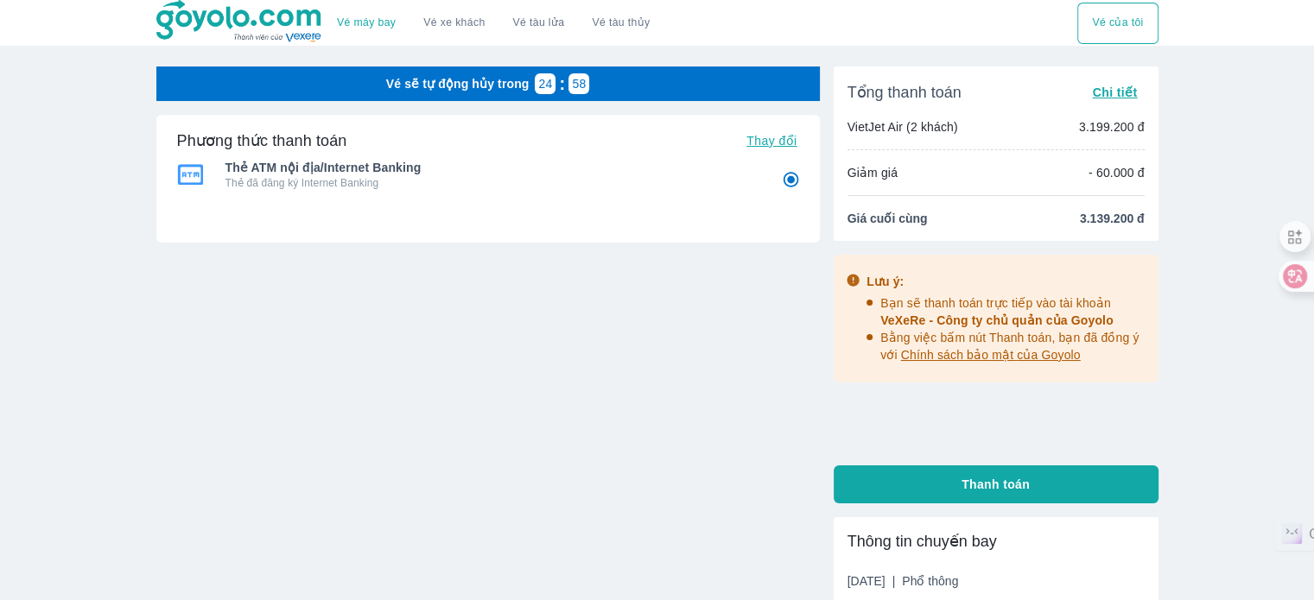
click at [1027, 489] on span "Thanh toán" at bounding box center [996, 484] width 68 height 17
radio input "false"
